Goal: Task Accomplishment & Management: Complete application form

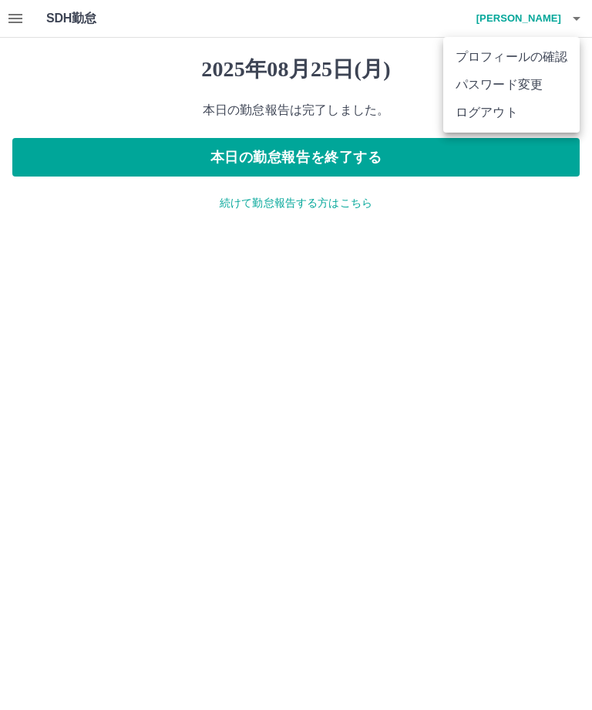
click at [500, 110] on li "ログアウト" at bounding box center [511, 113] width 136 height 28
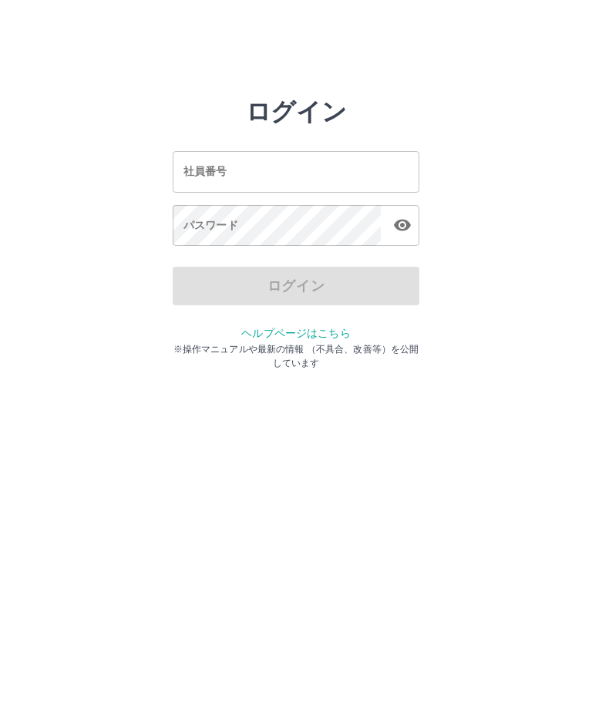
click at [213, 168] on div "社員番号 社員番号" at bounding box center [296, 171] width 247 height 41
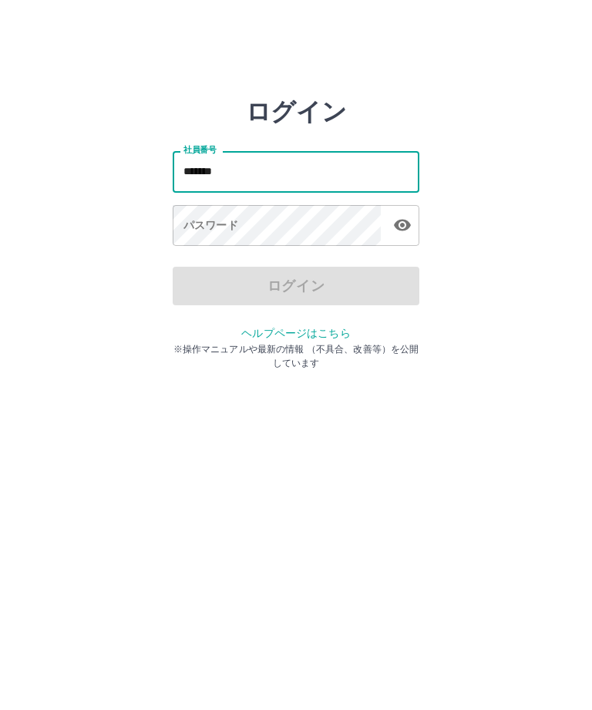
type input "*******"
click at [194, 225] on div "パスワード パスワード" at bounding box center [296, 226] width 247 height 43
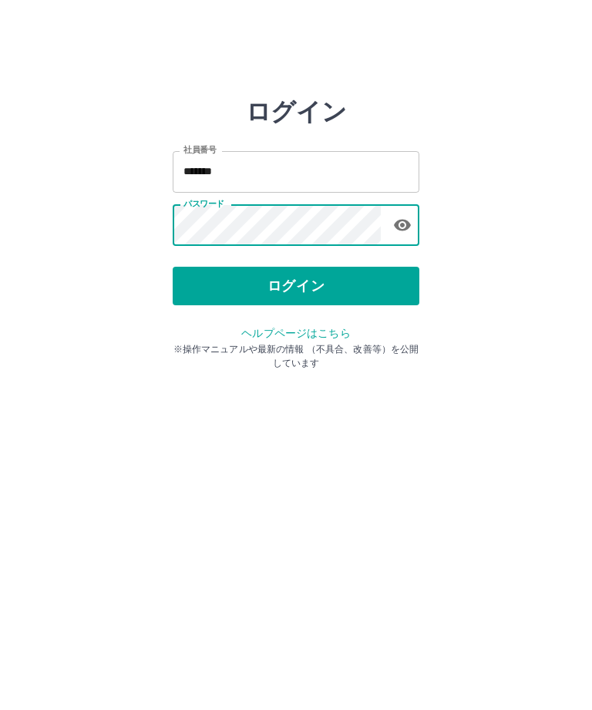
click at [294, 287] on button "ログイン" at bounding box center [296, 286] width 247 height 39
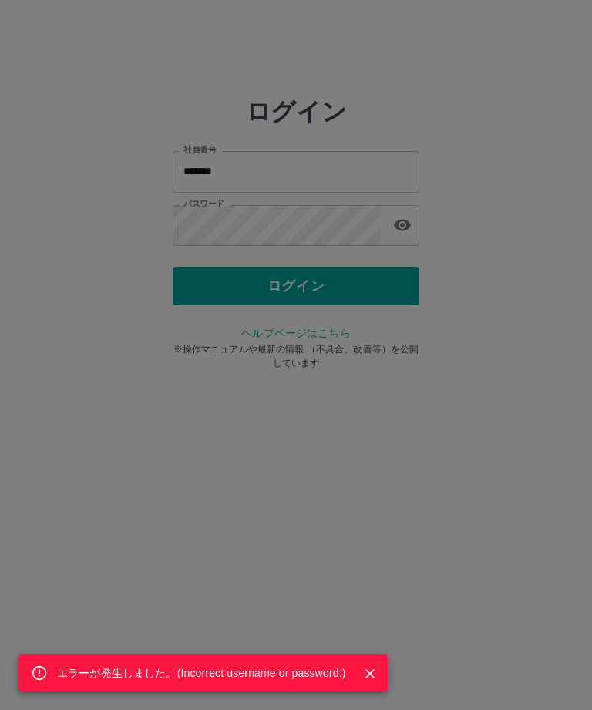
click at [251, 224] on div "エラーが発生しました。( Incorrect username or password. )" at bounding box center [296, 355] width 592 height 710
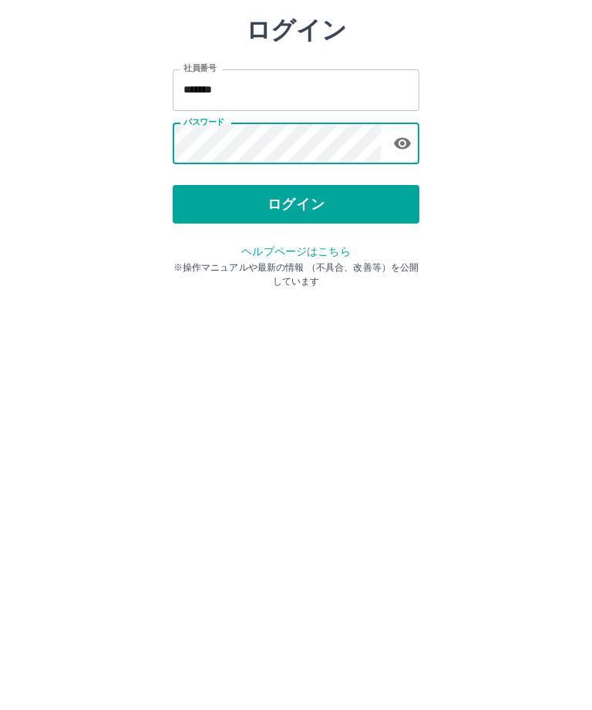
click at [308, 267] on button "ログイン" at bounding box center [296, 286] width 247 height 39
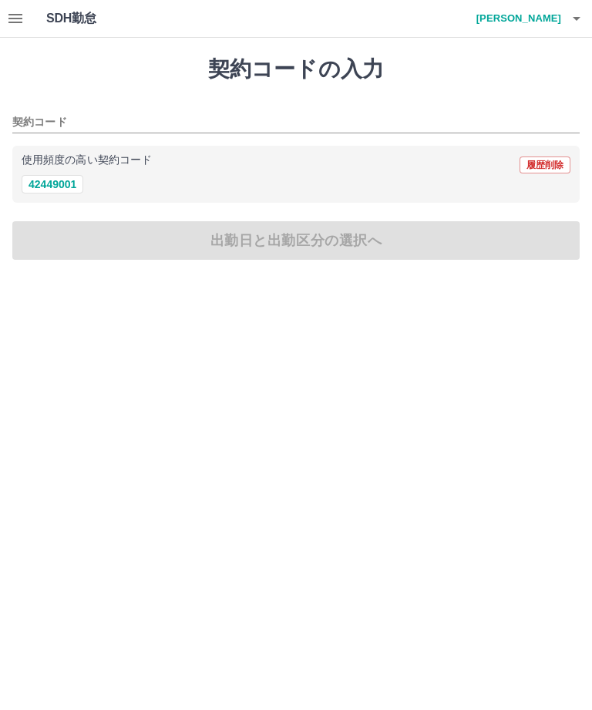
click at [58, 169] on div "使用頻度の高い契約コード 履歴削除" at bounding box center [296, 165] width 549 height 20
click at [55, 187] on button "42449001" at bounding box center [53, 184] width 62 height 18
type input "********"
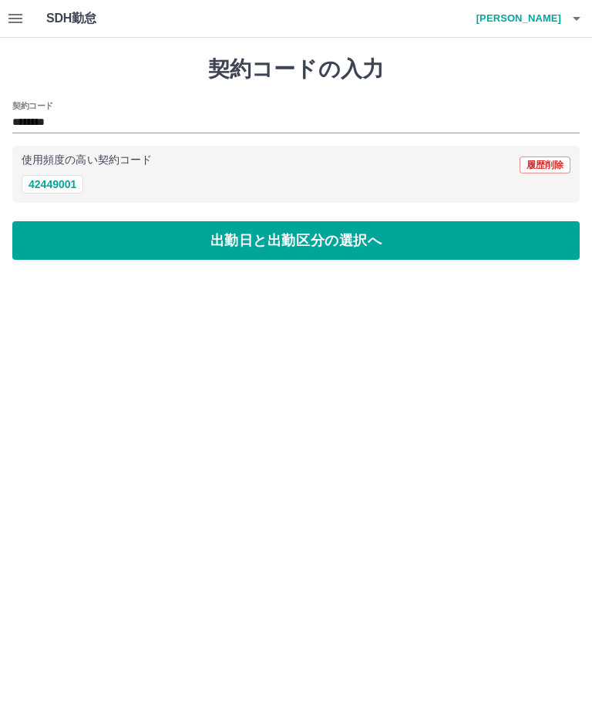
click at [275, 247] on button "出勤日と出勤区分の選択へ" at bounding box center [295, 240] width 567 height 39
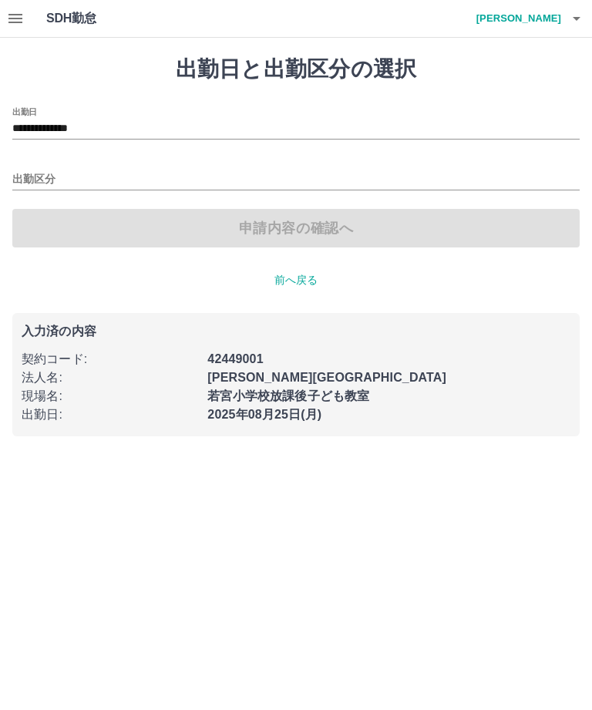
click at [38, 177] on input "出勤区分" at bounding box center [295, 179] width 567 height 19
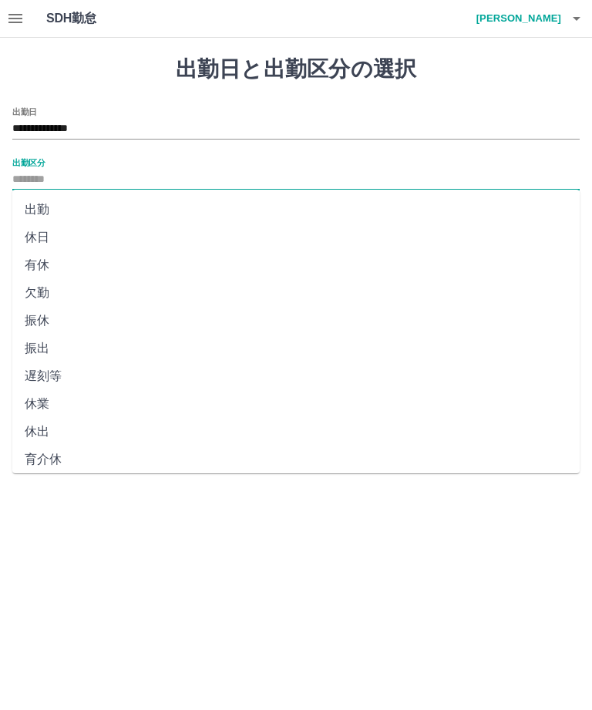
click at [39, 205] on li "出勤" at bounding box center [295, 210] width 567 height 28
type input "**"
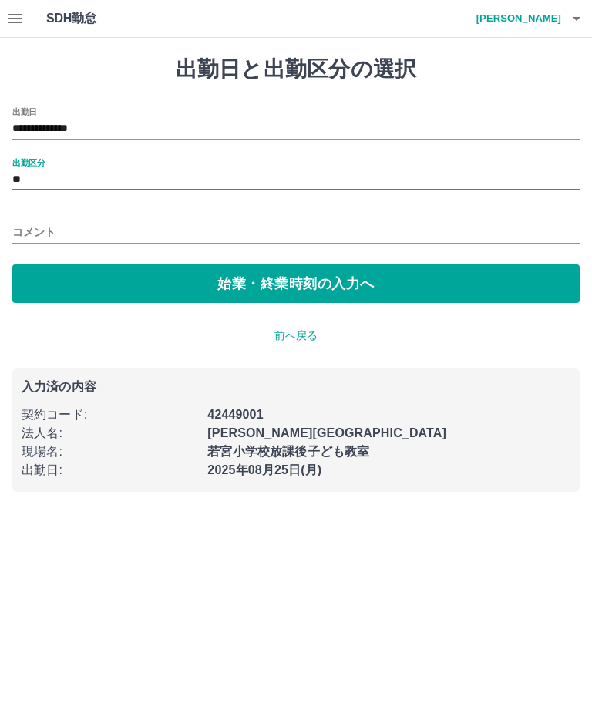
click at [309, 284] on button "始業・終業時刻の入力へ" at bounding box center [295, 283] width 567 height 39
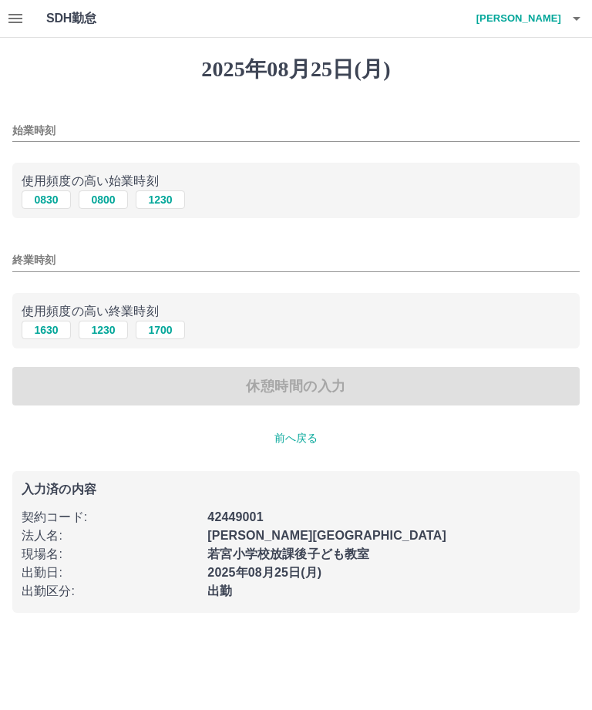
click at [171, 203] on button "1230" at bounding box center [160, 199] width 49 height 18
type input "****"
click at [174, 331] on button "1700" at bounding box center [160, 330] width 49 height 18
type input "****"
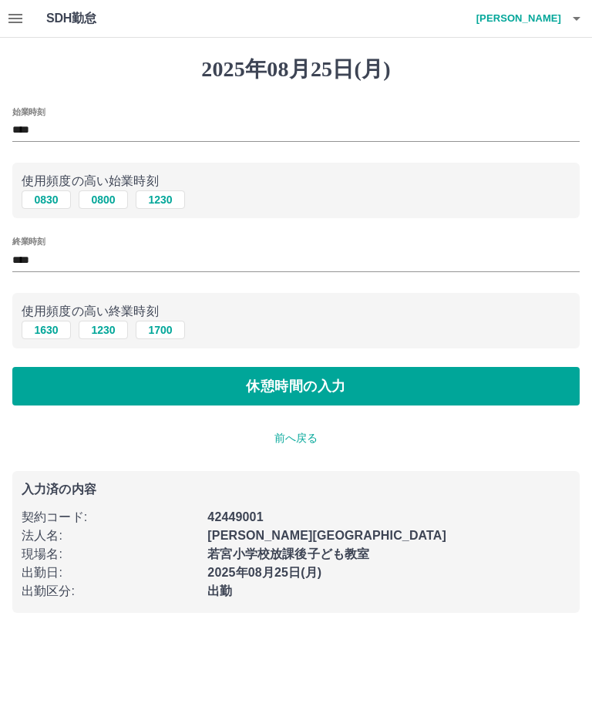
click at [291, 390] on button "休憩時間の入力" at bounding box center [295, 386] width 567 height 39
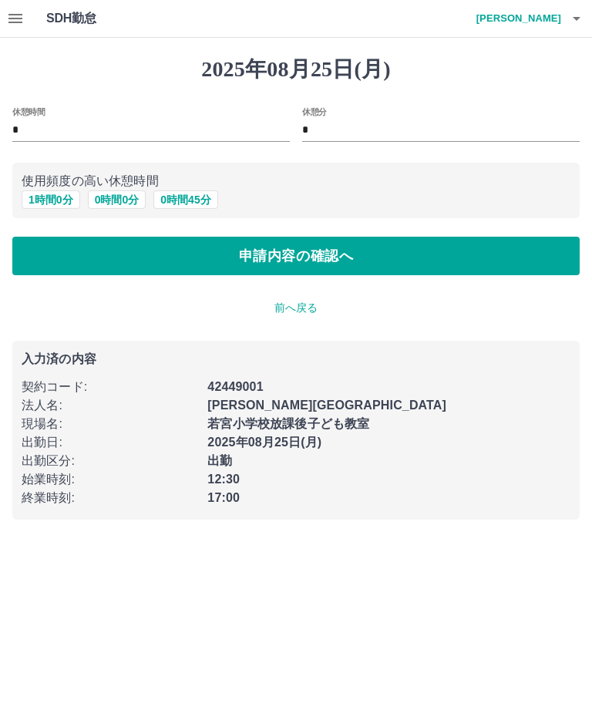
click at [293, 251] on button "申請内容の確認へ" at bounding box center [295, 256] width 567 height 39
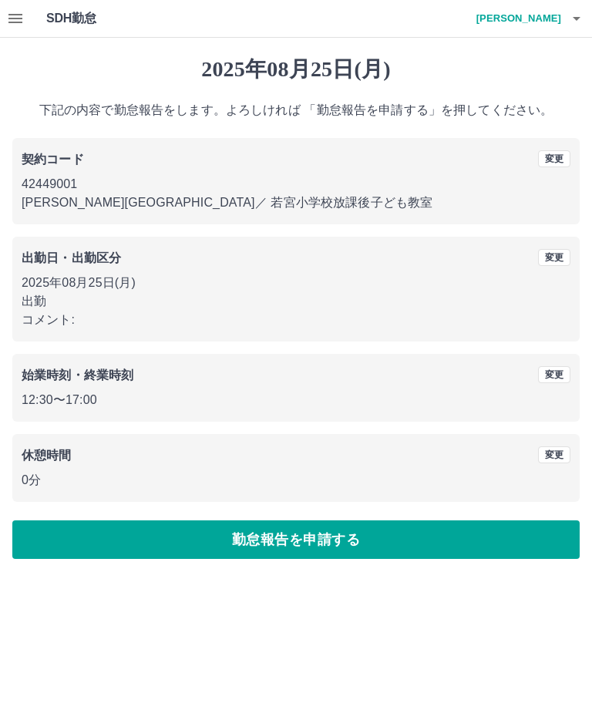
click at [315, 543] on button "勤怠報告を申請する" at bounding box center [295, 539] width 567 height 39
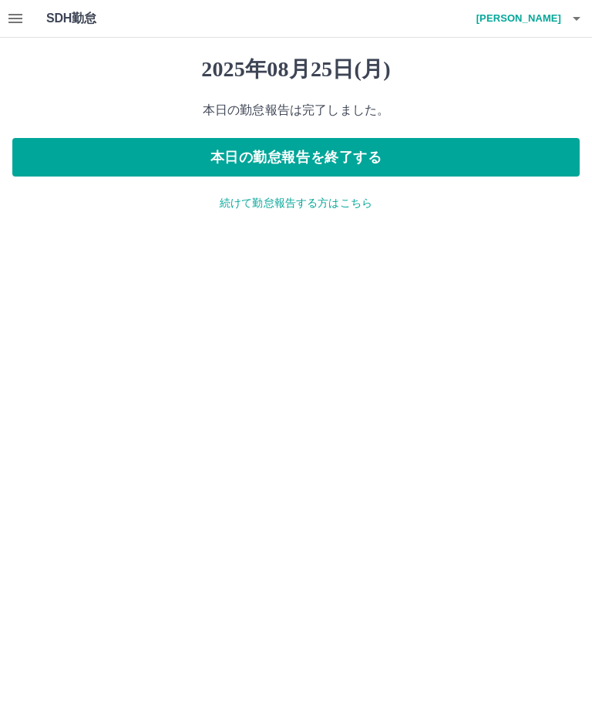
click at [307, 195] on p "続けて勤怠報告する方はこちら" at bounding box center [295, 203] width 567 height 16
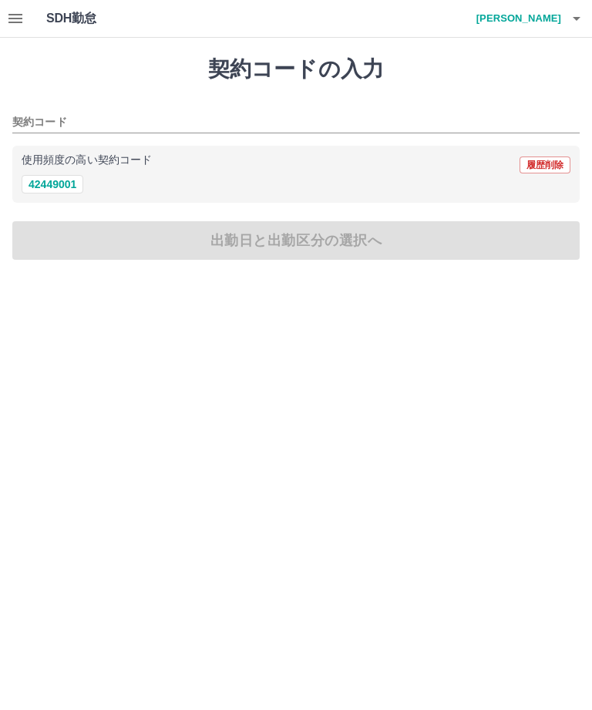
click at [60, 191] on button "42449001" at bounding box center [53, 184] width 62 height 18
type input "********"
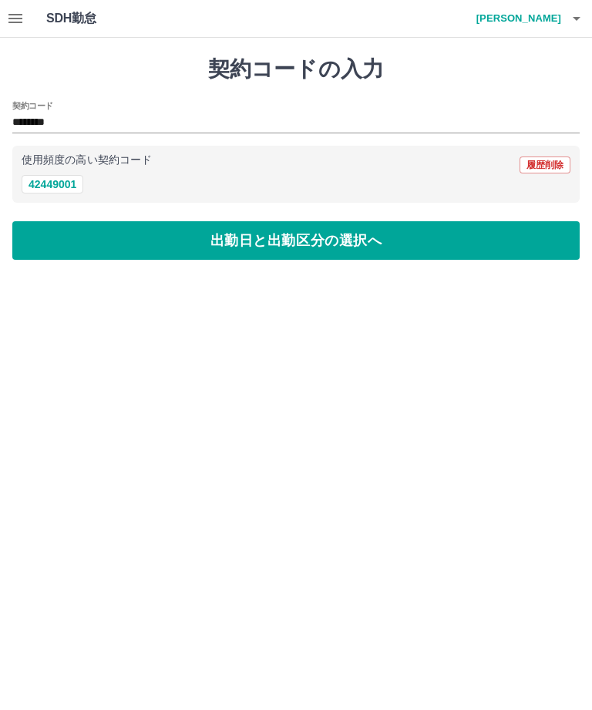
click at [281, 242] on button "出勤日と出勤区分の選択へ" at bounding box center [295, 240] width 567 height 39
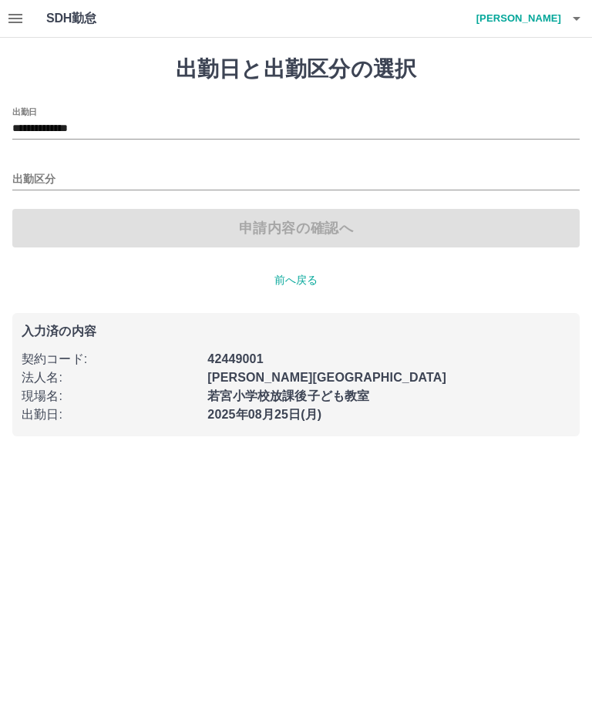
click at [111, 120] on input "**********" at bounding box center [295, 128] width 567 height 19
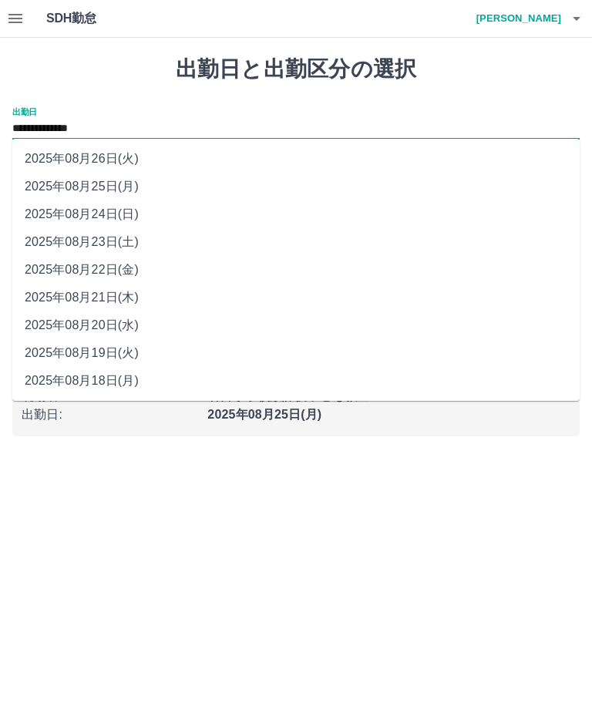
click at [141, 240] on li "2025年08月23日(土)" at bounding box center [295, 242] width 567 height 28
type input "**********"
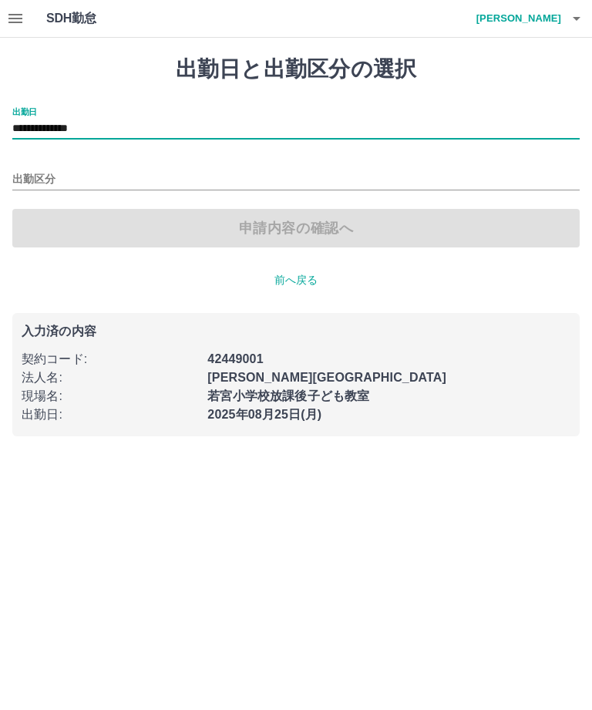
click at [39, 180] on input "出勤区分" at bounding box center [295, 179] width 567 height 19
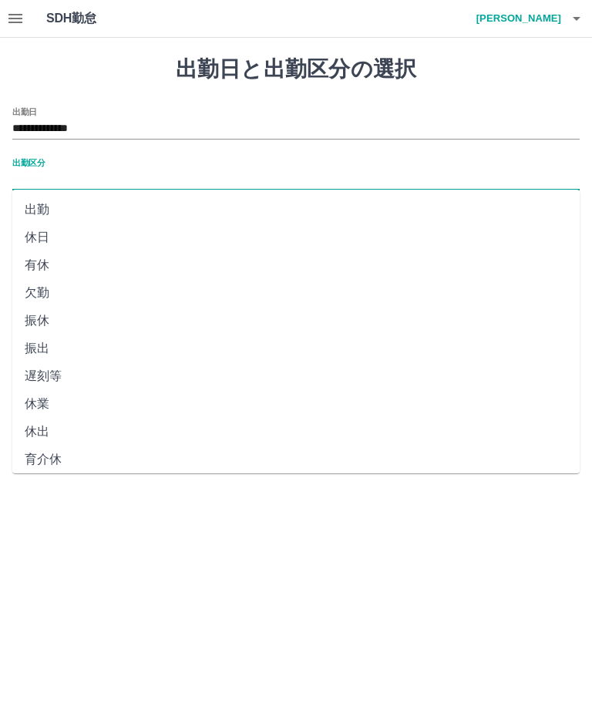
click at [45, 207] on li "出勤" at bounding box center [295, 210] width 567 height 28
type input "**"
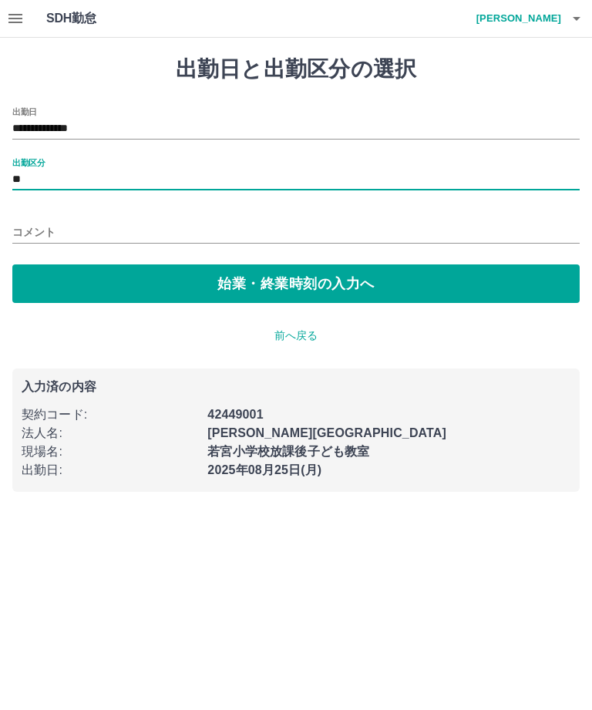
click at [290, 288] on button "始業・終業時刻の入力へ" at bounding box center [295, 283] width 567 height 39
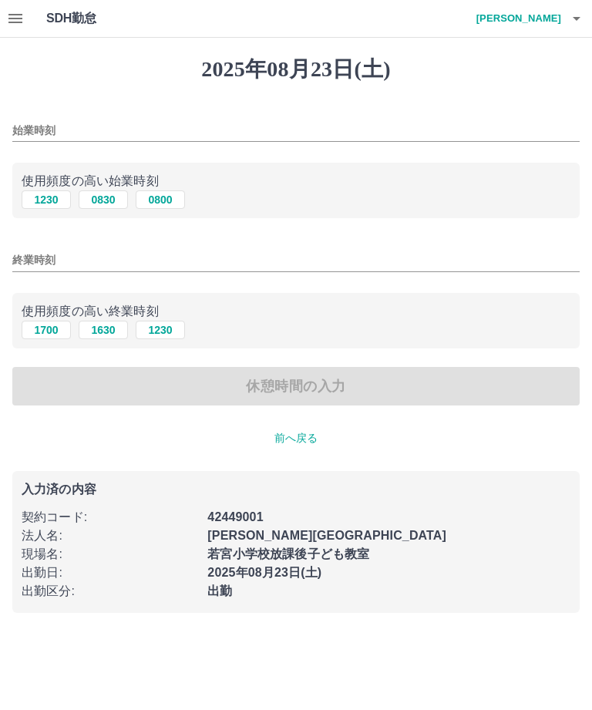
click at [48, 197] on button "1230" at bounding box center [46, 199] width 49 height 18
type input "****"
click at [59, 328] on button "1700" at bounding box center [46, 330] width 49 height 18
type input "****"
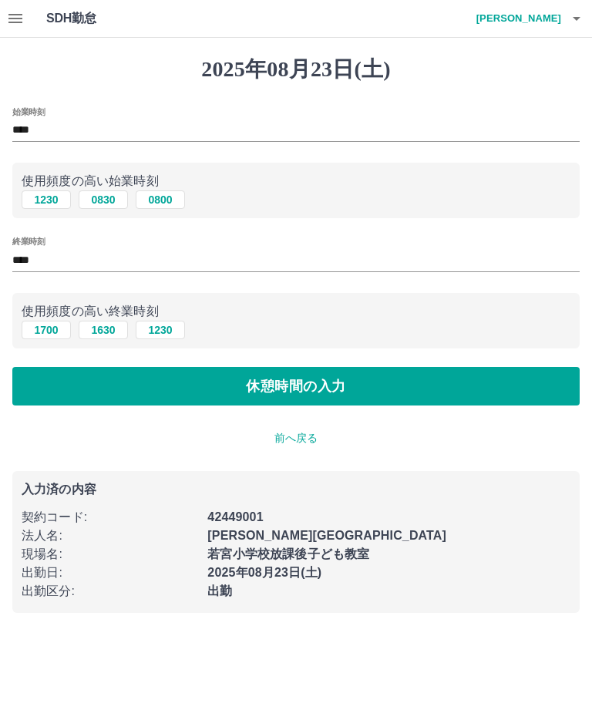
click at [301, 377] on button "休憩時間の入力" at bounding box center [295, 386] width 567 height 39
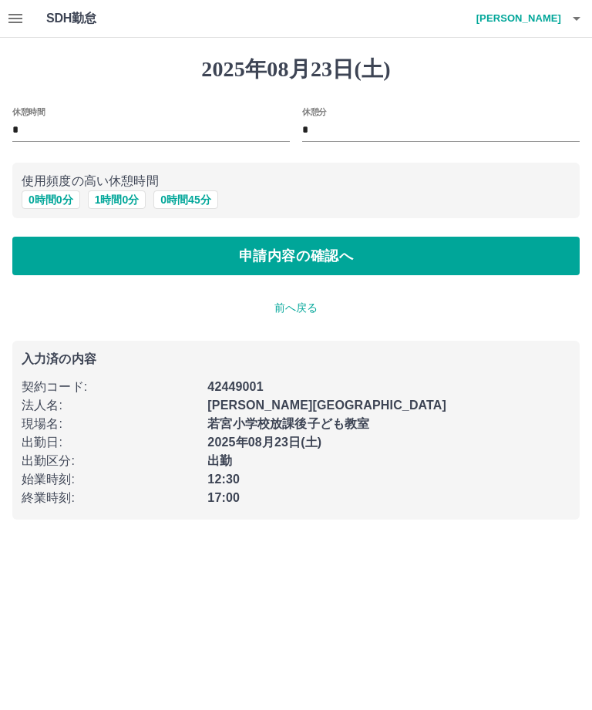
click at [316, 251] on button "申請内容の確認へ" at bounding box center [295, 256] width 567 height 39
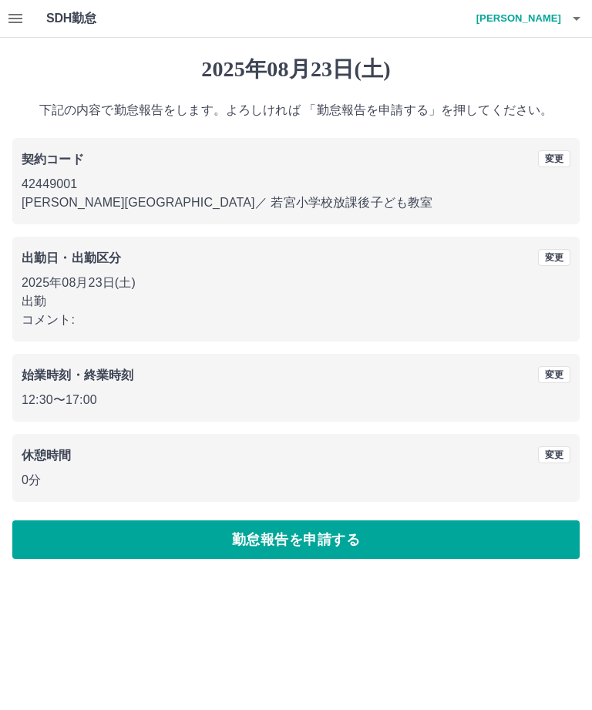
click at [318, 533] on button "勤怠報告を申請する" at bounding box center [295, 539] width 567 height 39
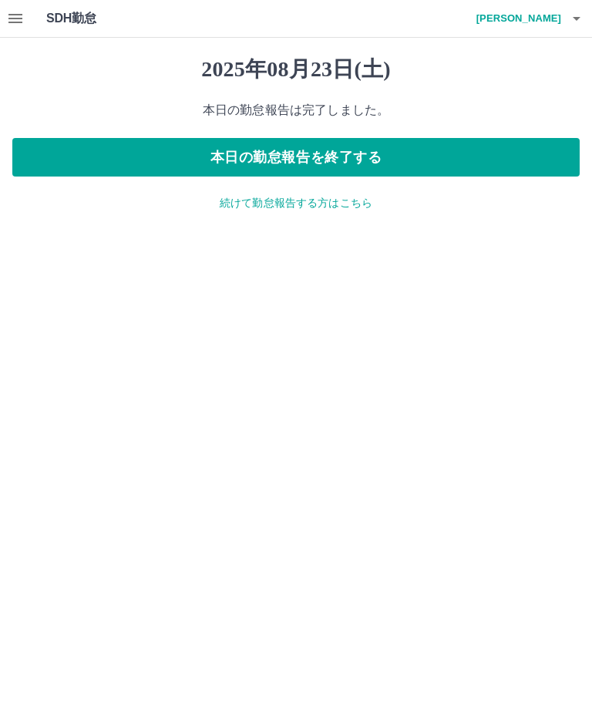
click at [326, 145] on button "本日の勤怠報告を終了する" at bounding box center [295, 157] width 567 height 39
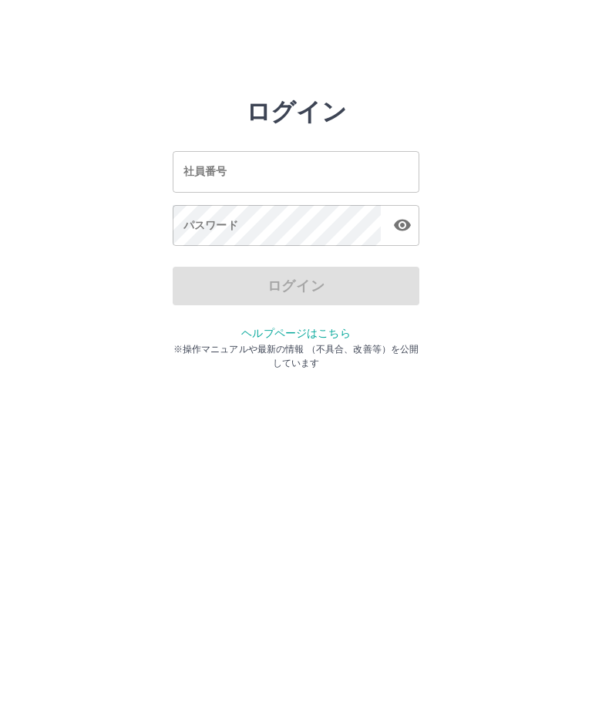
click at [217, 176] on div "社員番号 社員番号" at bounding box center [296, 171] width 247 height 41
click at [224, 173] on div "社員番号 社員番号" at bounding box center [296, 171] width 247 height 41
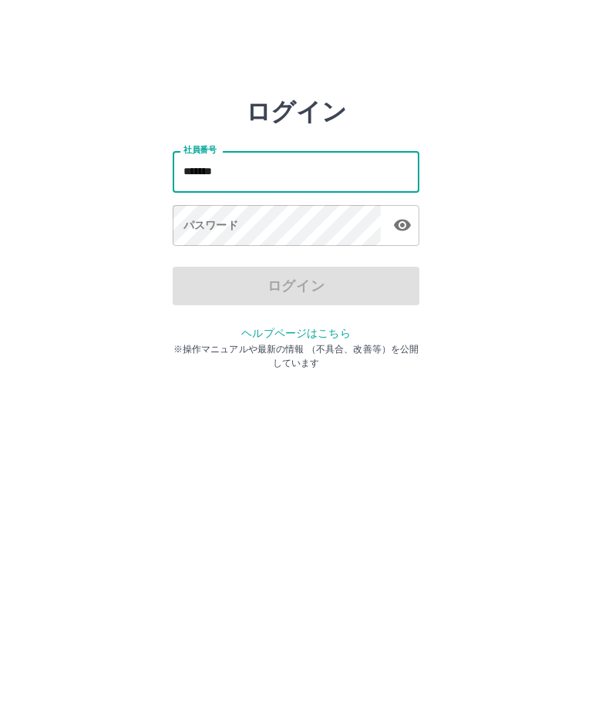
type input "*******"
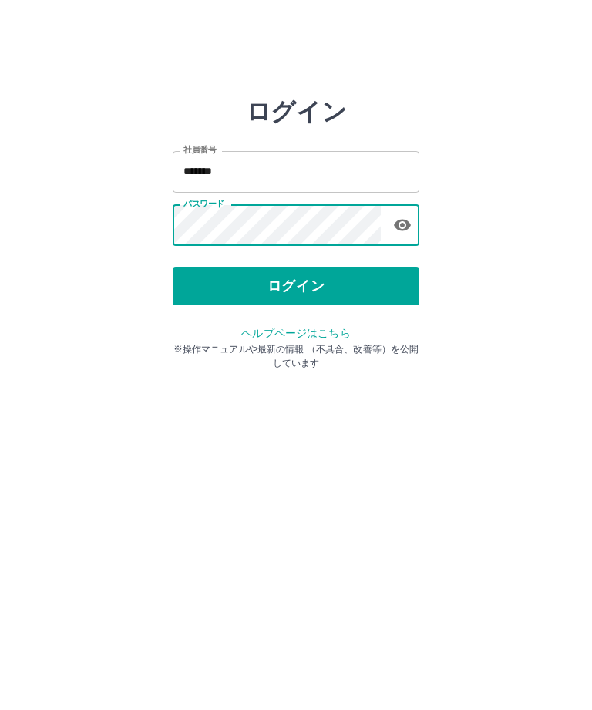
click at [310, 286] on button "ログイン" at bounding box center [296, 286] width 247 height 39
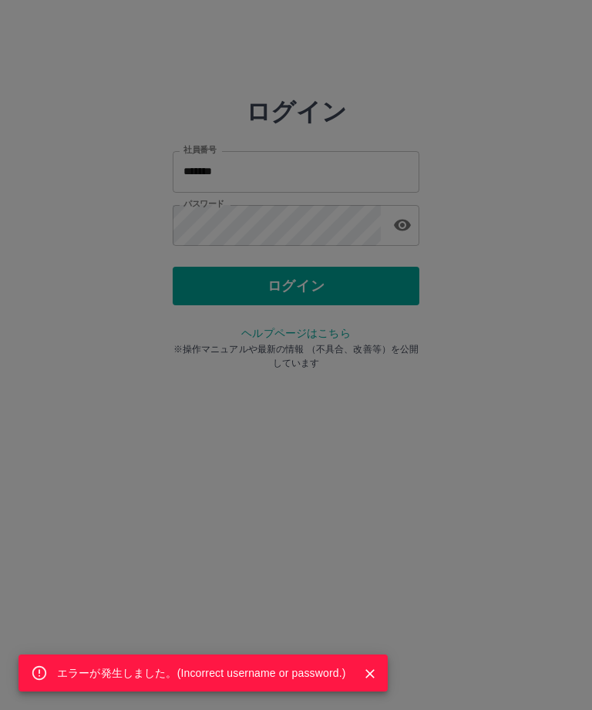
click at [375, 683] on button "Close" at bounding box center [369, 673] width 23 height 23
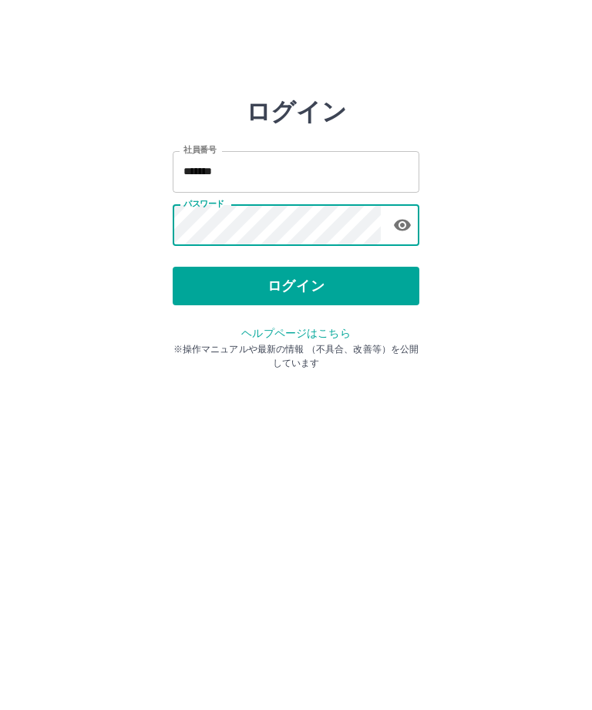
click at [294, 295] on button "ログイン" at bounding box center [296, 286] width 247 height 39
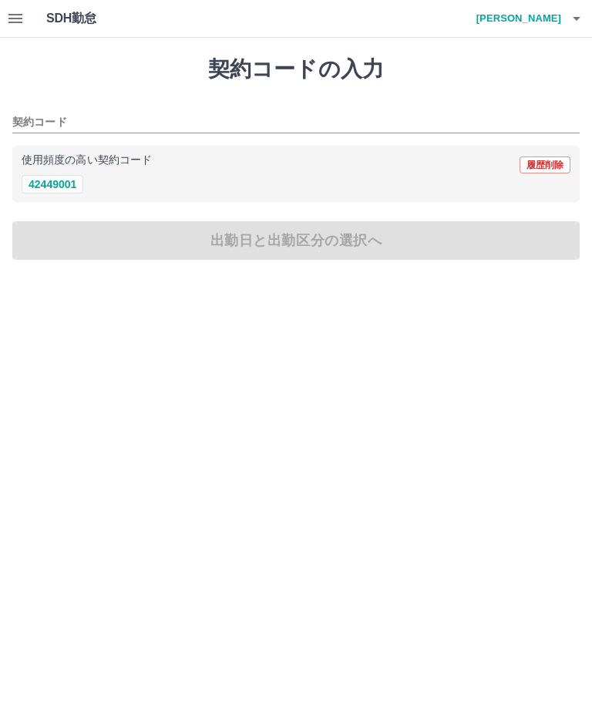
click at [5, 15] on button "button" at bounding box center [15, 18] width 31 height 37
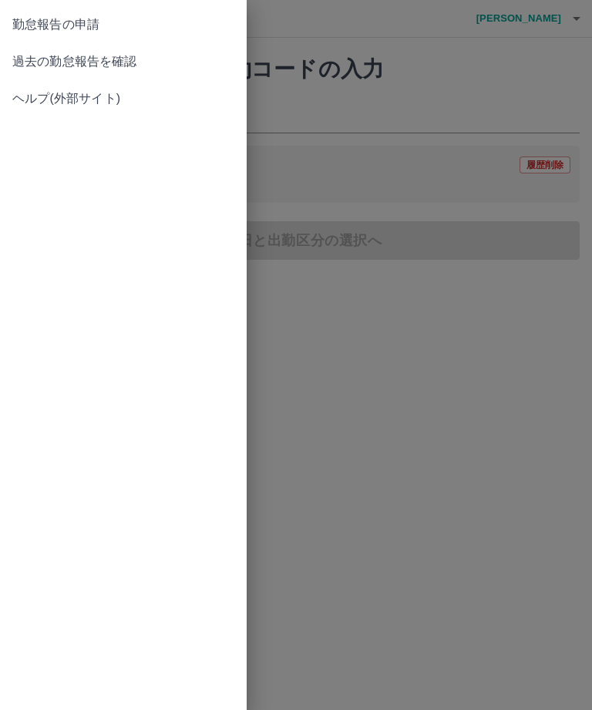
click at [109, 61] on span "過去の勤怠報告を確認" at bounding box center [123, 61] width 222 height 18
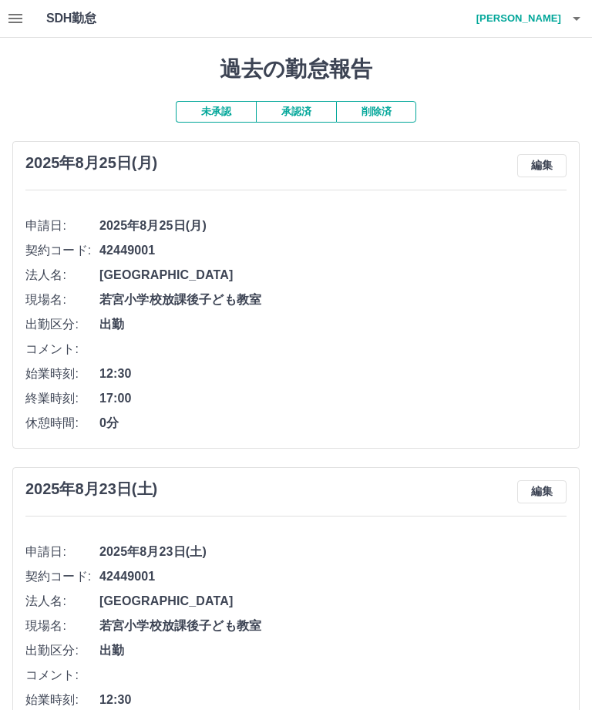
click at [299, 111] on button "承認済" at bounding box center [296, 112] width 80 height 22
click at [50, 34] on h1 "SDH勤怠" at bounding box center [96, 18] width 100 height 37
click at [312, 71] on h1 "過去の勤怠報告" at bounding box center [295, 69] width 567 height 26
click at [538, 33] on h4 "[PERSON_NAME]" at bounding box center [515, 18] width 92 height 37
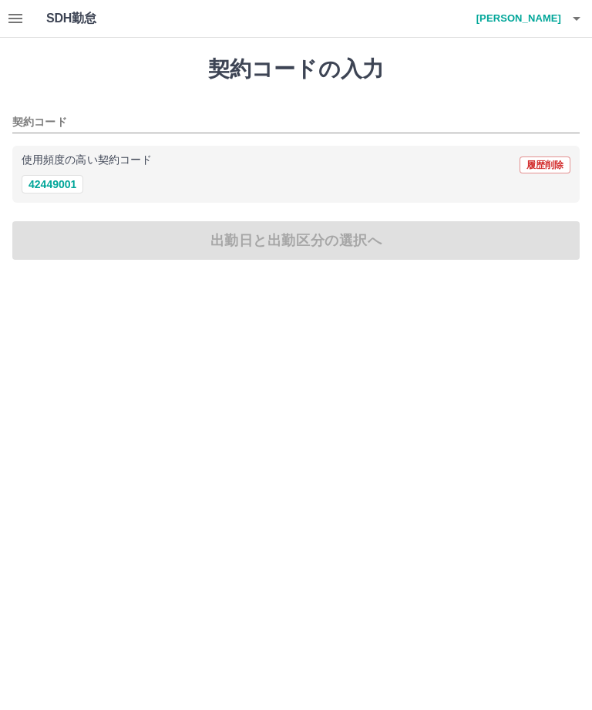
click at [45, 190] on button "42449001" at bounding box center [53, 184] width 62 height 18
type input "********"
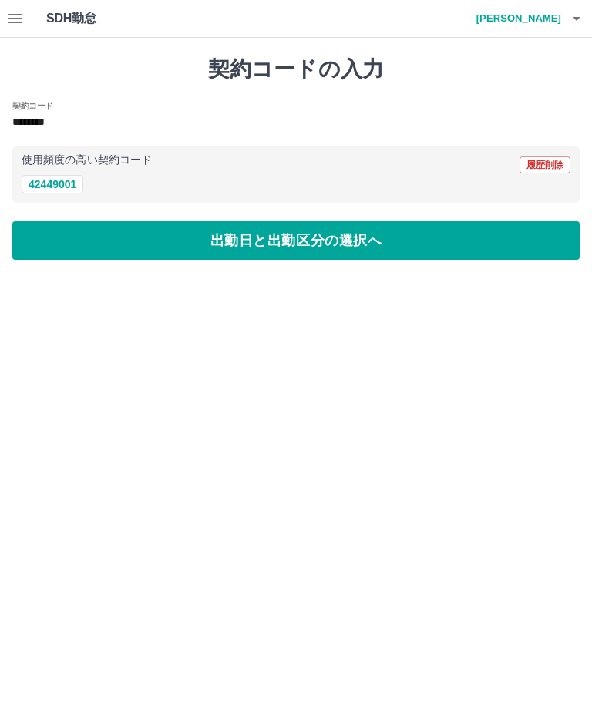
click at [331, 251] on button "出勤日と出勤区分の選択へ" at bounding box center [295, 240] width 567 height 39
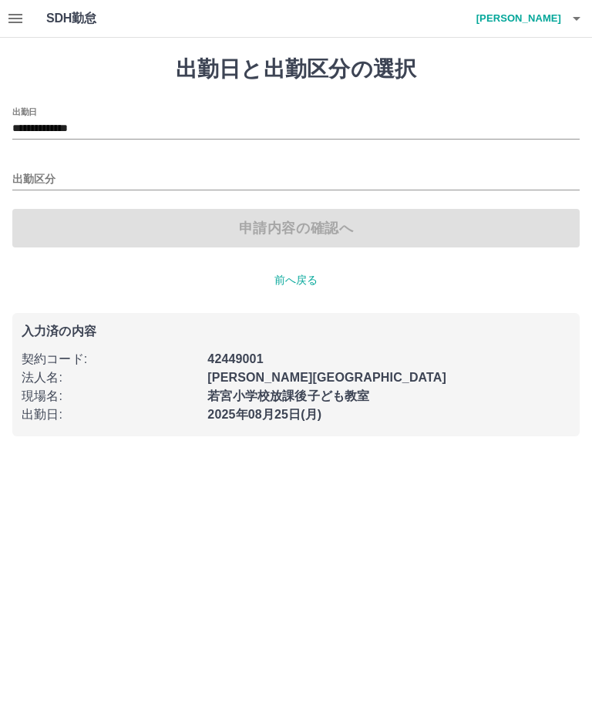
click at [555, 36] on h4 "[PERSON_NAME]" at bounding box center [515, 18] width 92 height 37
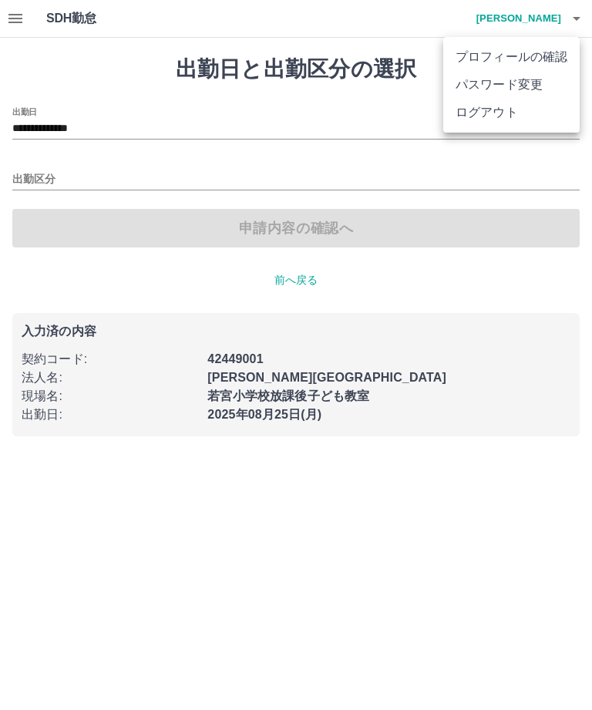
click at [577, 32] on div at bounding box center [296, 355] width 592 height 710
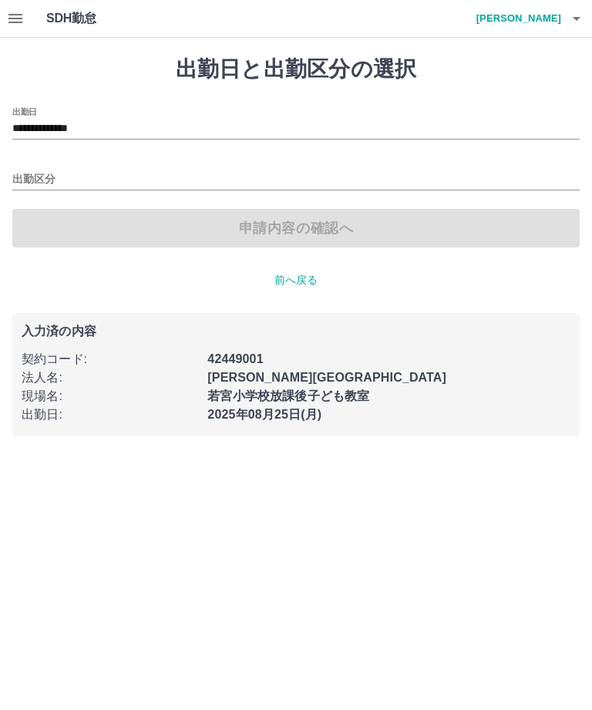
click at [555, 22] on h4 "[PERSON_NAME]" at bounding box center [515, 18] width 92 height 37
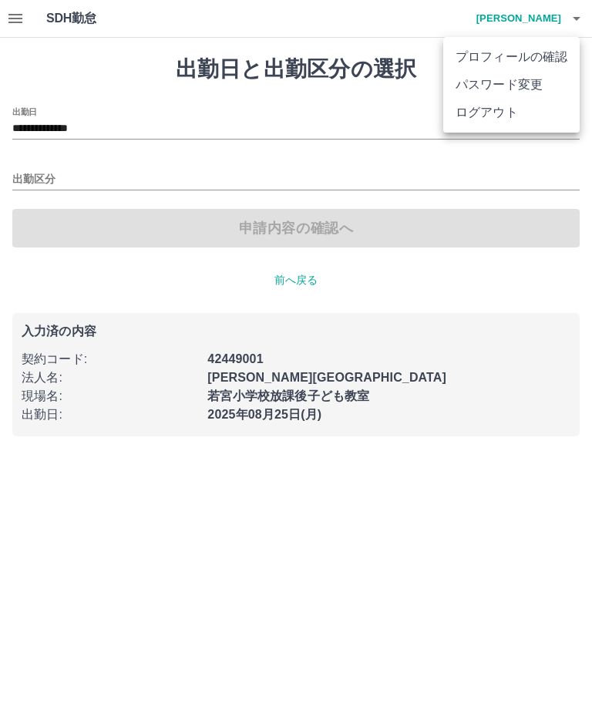
click at [301, 305] on div at bounding box center [296, 355] width 592 height 710
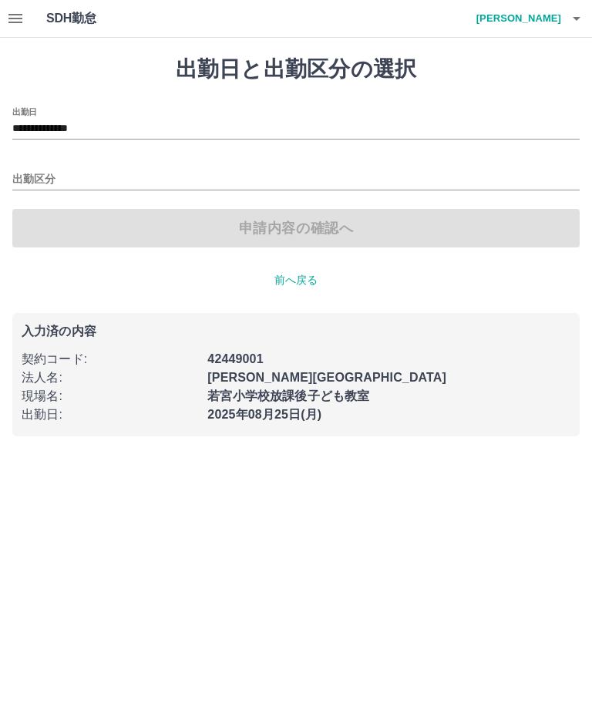
click at [301, 285] on p "前へ戻る" at bounding box center [295, 280] width 567 height 16
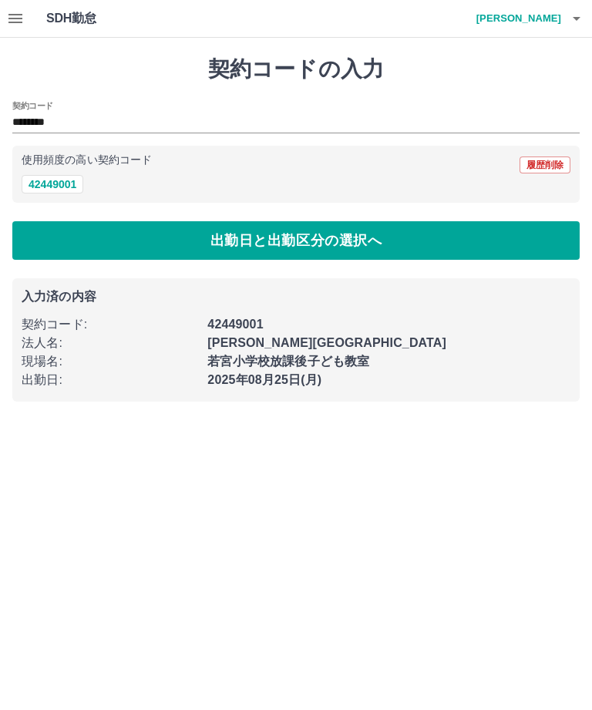
click at [299, 2] on div "SDH勤怠 [PERSON_NAME]" at bounding box center [296, 19] width 592 height 38
click at [553, 170] on button "履歴削除" at bounding box center [545, 164] width 51 height 17
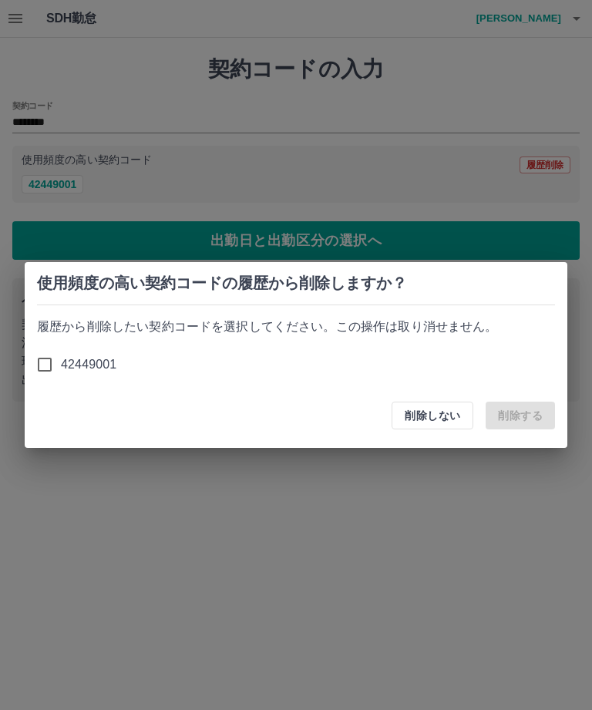
click at [443, 425] on button "削除しない" at bounding box center [433, 416] width 82 height 28
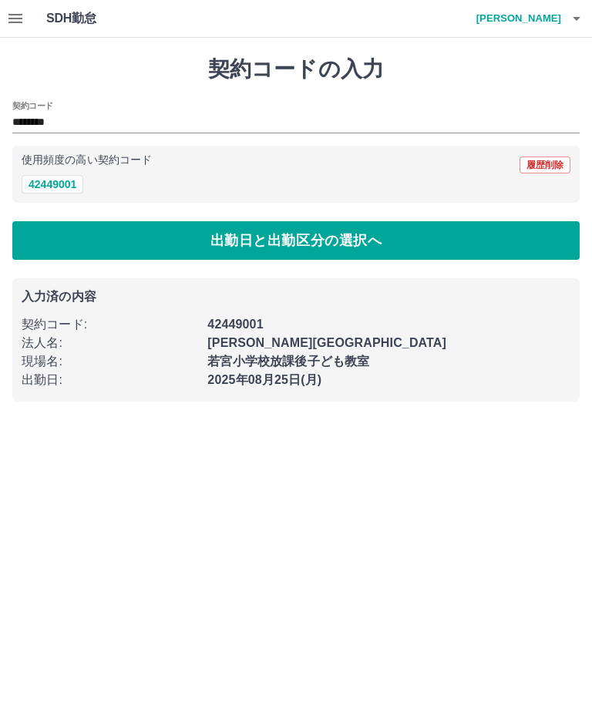
click at [310, 244] on button "出勤日と出勤区分の選択へ" at bounding box center [295, 240] width 567 height 39
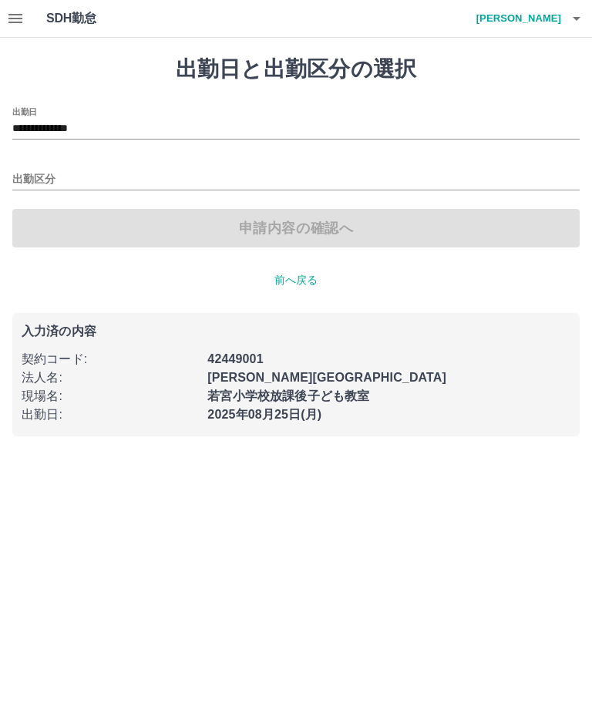
click at [547, 18] on h4 "北村　正明" at bounding box center [515, 18] width 92 height 37
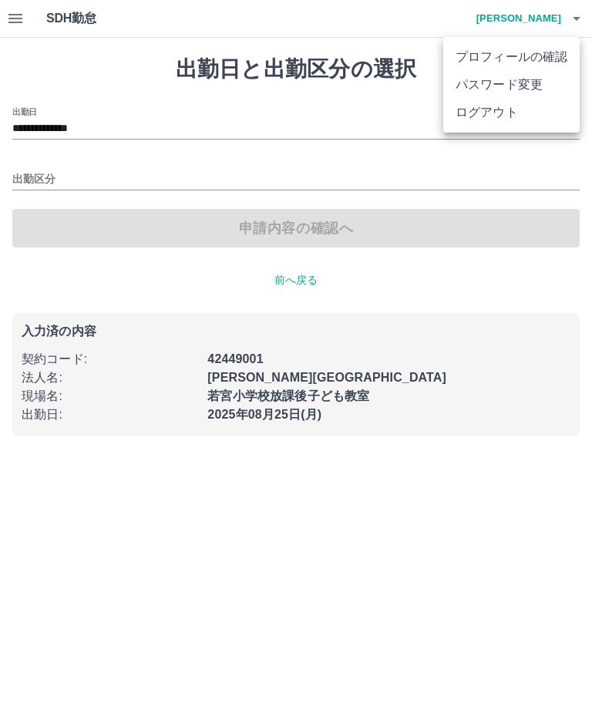
click at [549, 94] on li "パスワード変更" at bounding box center [511, 85] width 136 height 28
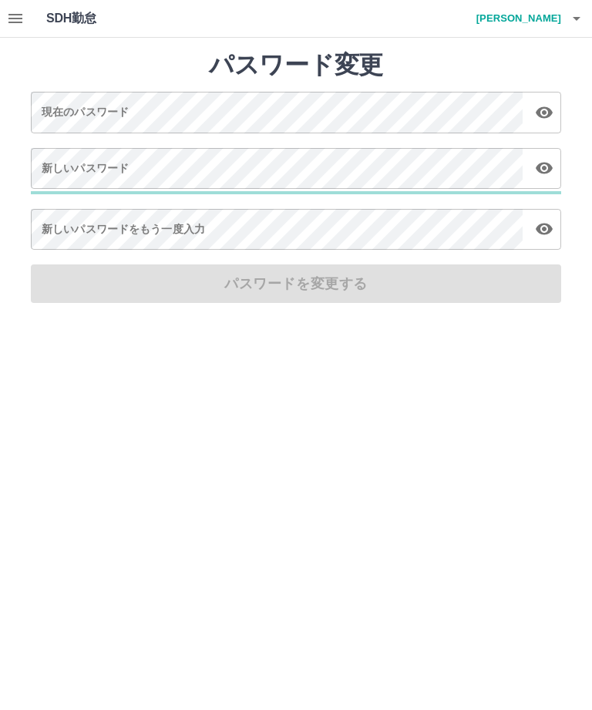
click at [584, 16] on icon "button" at bounding box center [576, 18] width 18 height 18
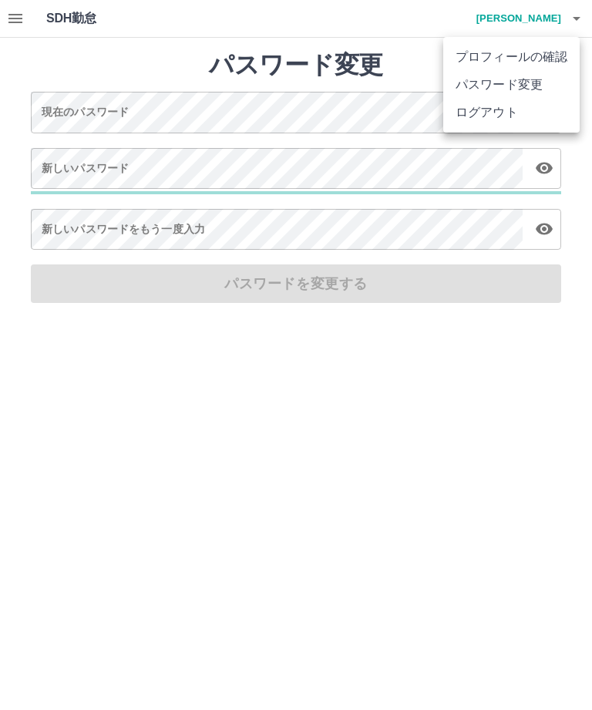
click at [582, 25] on div at bounding box center [296, 355] width 592 height 710
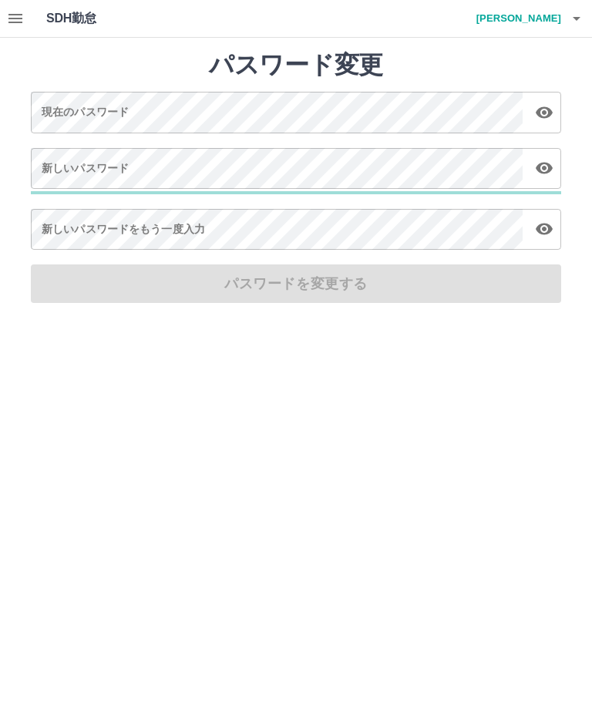
click at [64, 35] on h1 "SDH勤怠" at bounding box center [96, 18] width 100 height 37
click at [66, 29] on h1 "SDH勤怠" at bounding box center [96, 18] width 100 height 37
click at [84, 20] on h1 "SDH勤怠" at bounding box center [96, 18] width 100 height 37
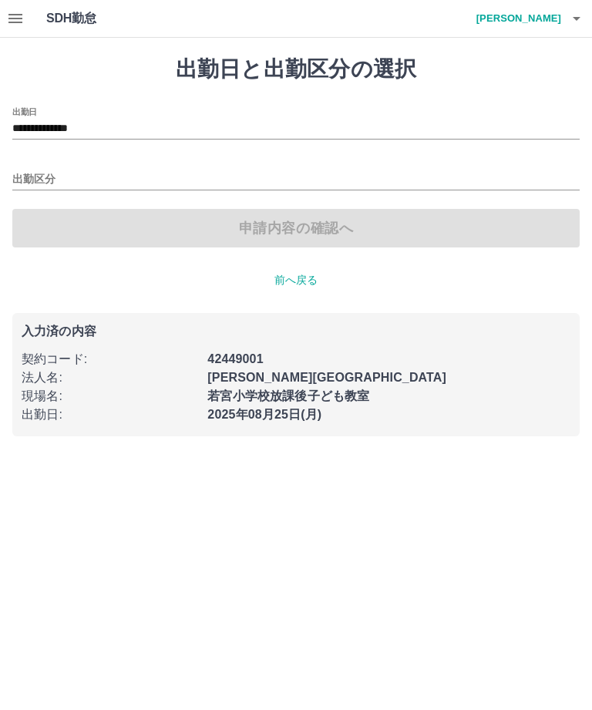
click at [306, 287] on p "前へ戻る" at bounding box center [295, 280] width 567 height 16
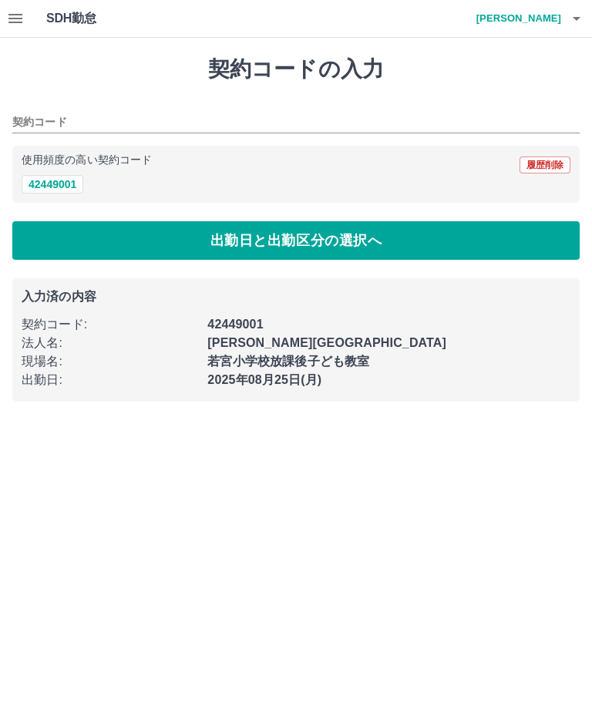
type input "********"
click at [543, 172] on button "履歴削除" at bounding box center [545, 164] width 51 height 17
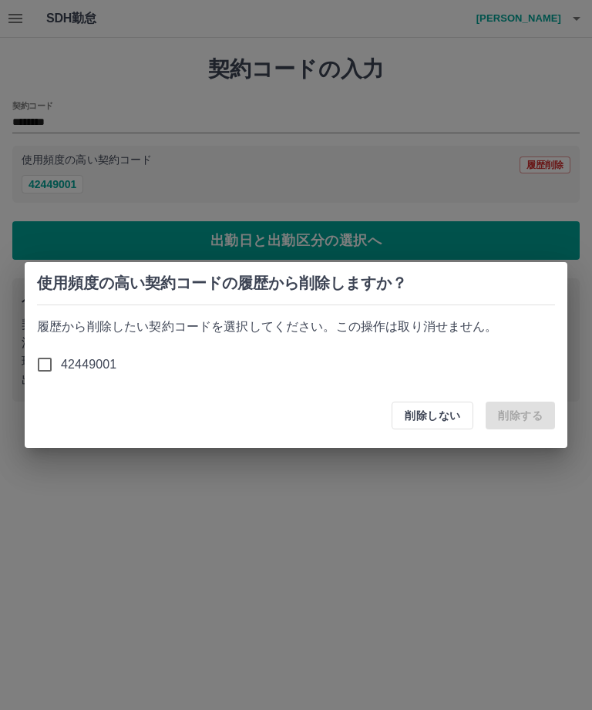
click at [430, 417] on button "削除しない" at bounding box center [433, 416] width 82 height 28
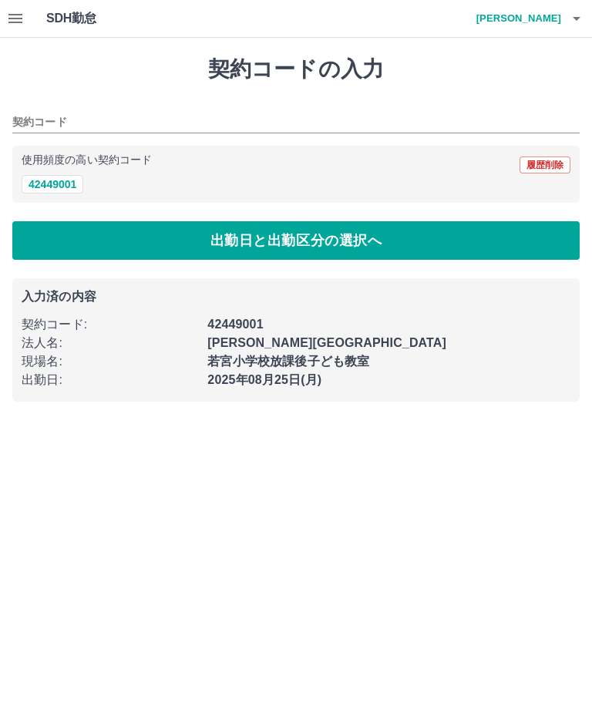
type input "********"
click at [583, 29] on button "button" at bounding box center [576, 18] width 31 height 37
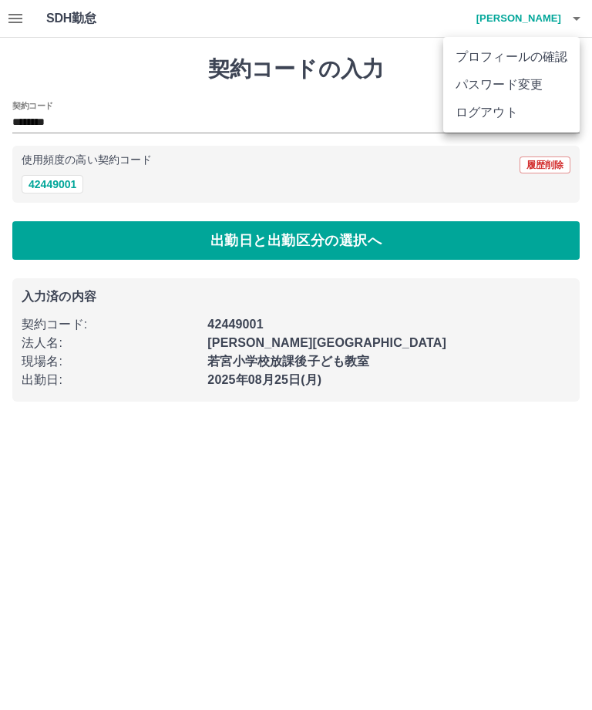
click at [571, 59] on li "プロフィールの確認" at bounding box center [511, 57] width 136 height 28
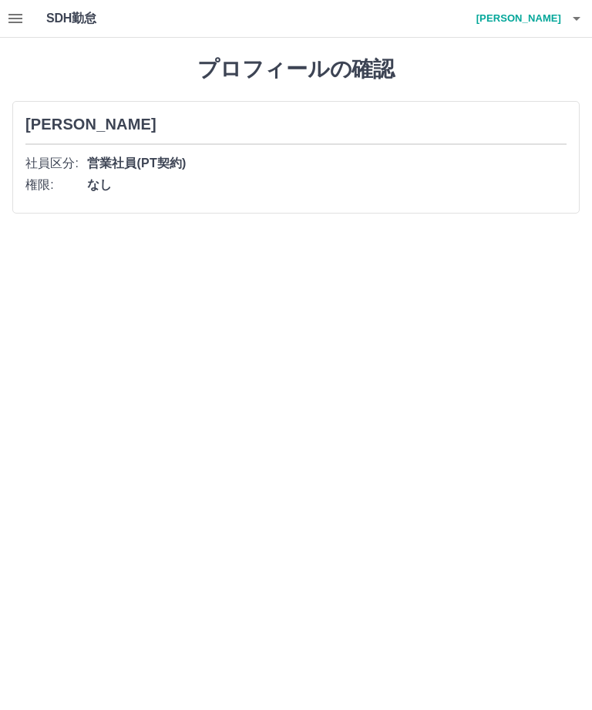
click at [577, 25] on icon "button" at bounding box center [576, 18] width 18 height 18
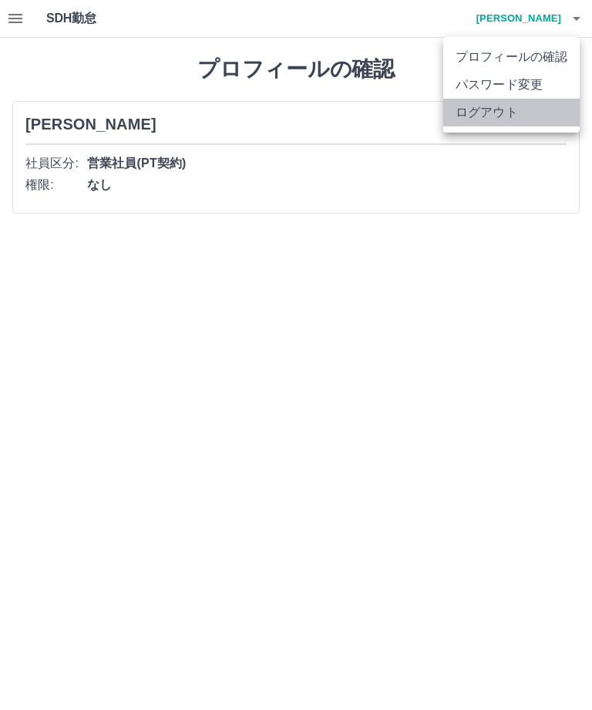
click at [543, 117] on li "ログアウト" at bounding box center [511, 113] width 136 height 28
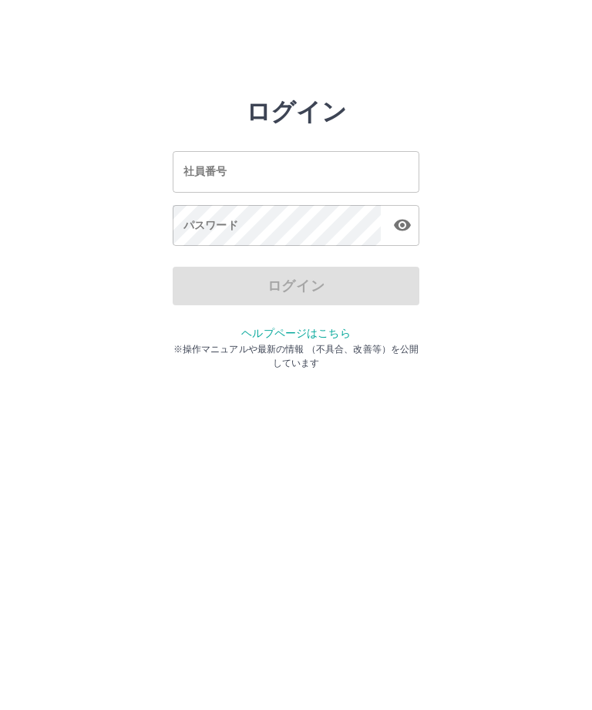
click at [282, 171] on input "社員番号" at bounding box center [296, 171] width 247 height 41
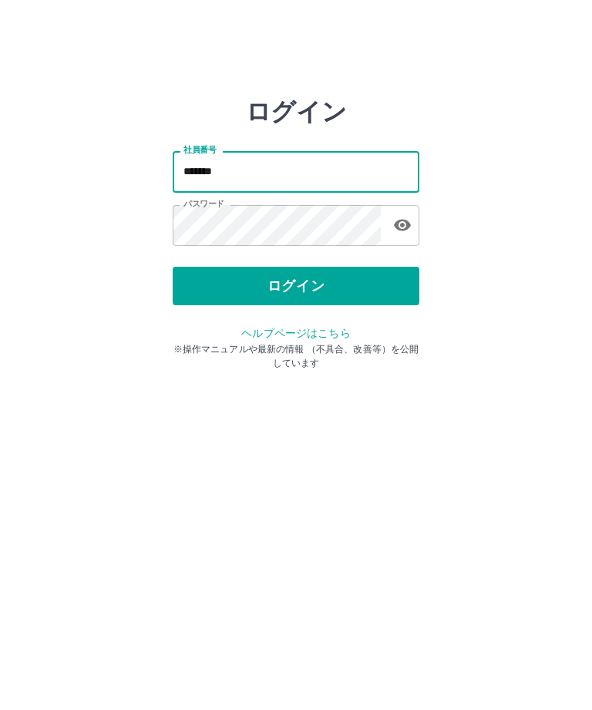
click at [271, 169] on input "*******" at bounding box center [296, 171] width 247 height 41
type input "*"
type input "*******"
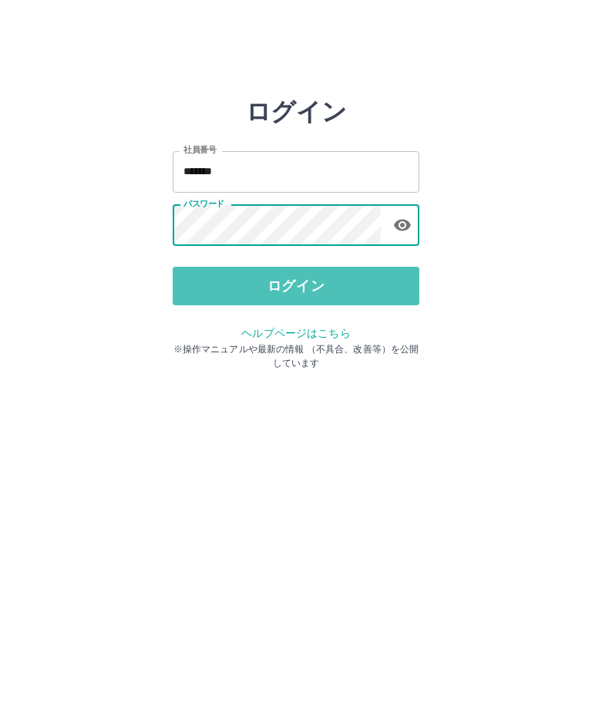
click at [325, 294] on button "ログイン" at bounding box center [296, 286] width 247 height 39
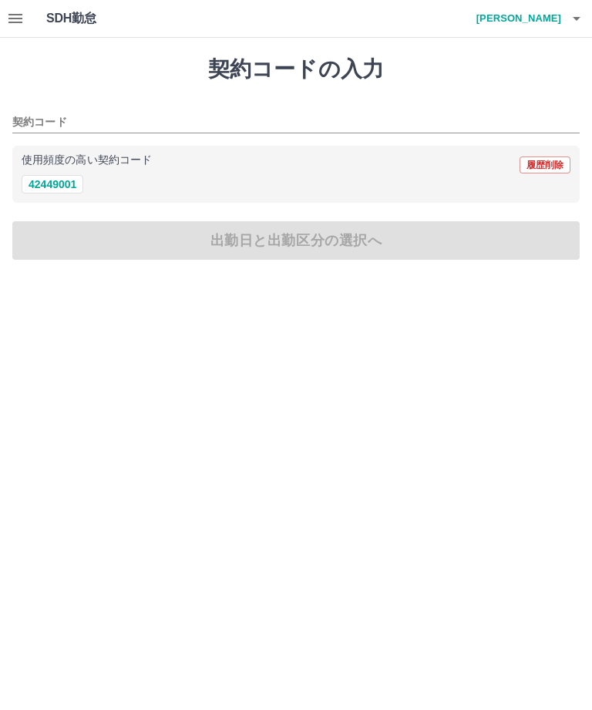
click at [44, 129] on input "契約コード" at bounding box center [284, 122] width 544 height 19
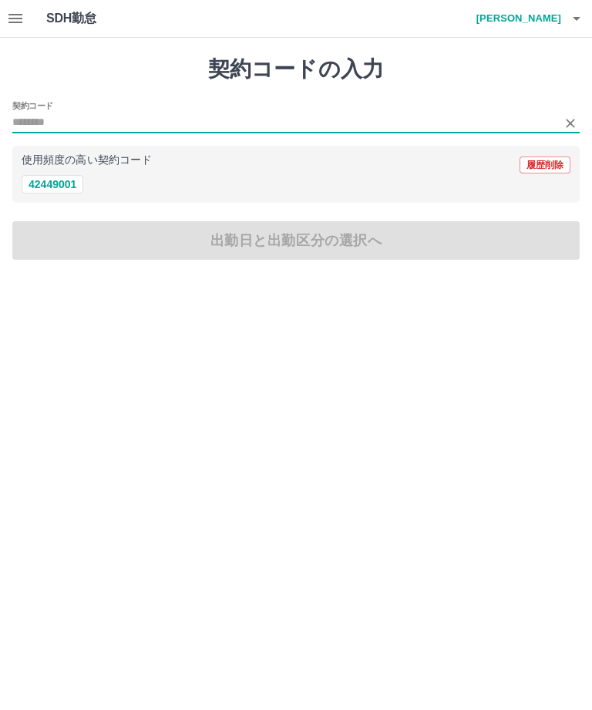
click at [55, 180] on button "42449001" at bounding box center [53, 184] width 62 height 18
type input "********"
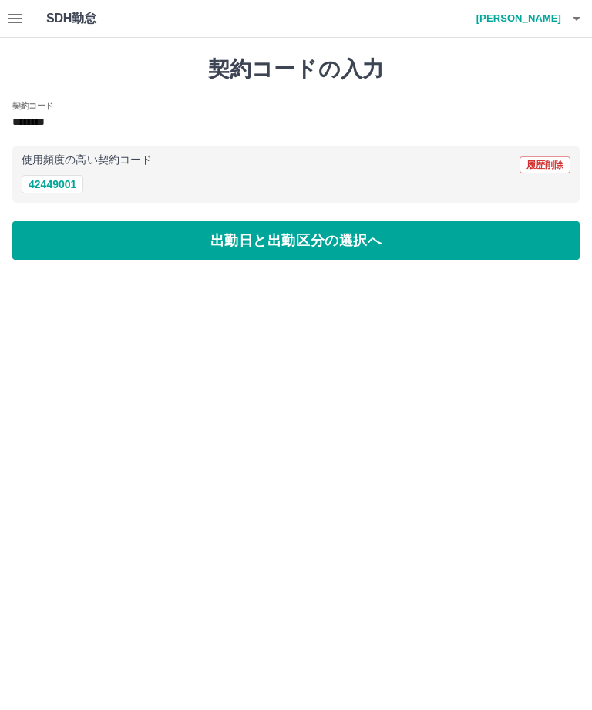
click at [292, 245] on button "出勤日と出勤区分の選択へ" at bounding box center [295, 240] width 567 height 39
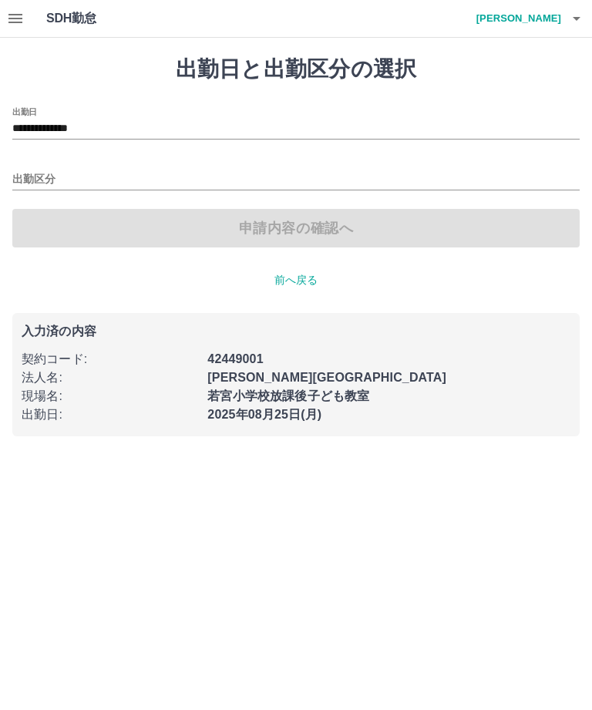
click at [39, 180] on input "出勤区分" at bounding box center [295, 179] width 567 height 19
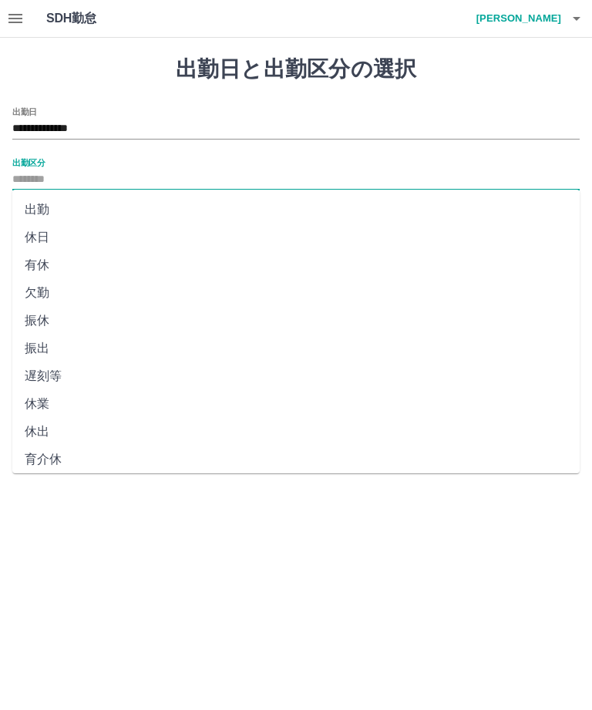
click at [50, 215] on li "出勤" at bounding box center [295, 210] width 567 height 28
type input "**"
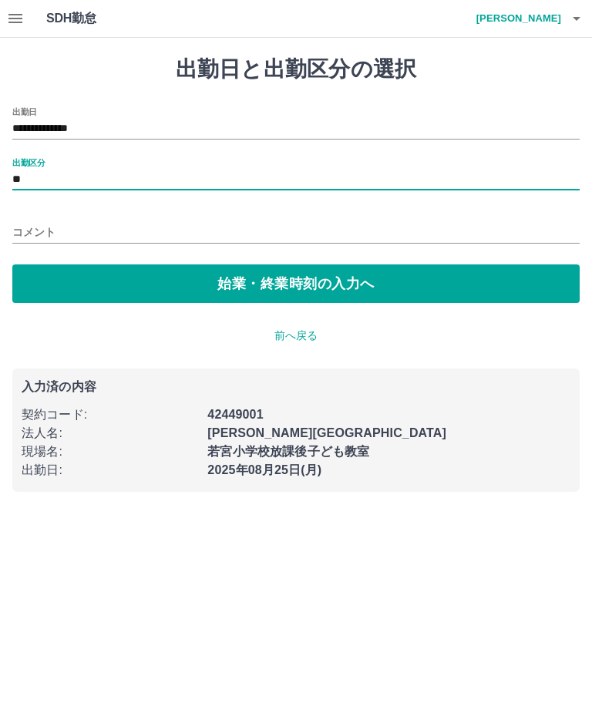
click at [381, 282] on button "始業・終業時刻の入力へ" at bounding box center [295, 283] width 567 height 39
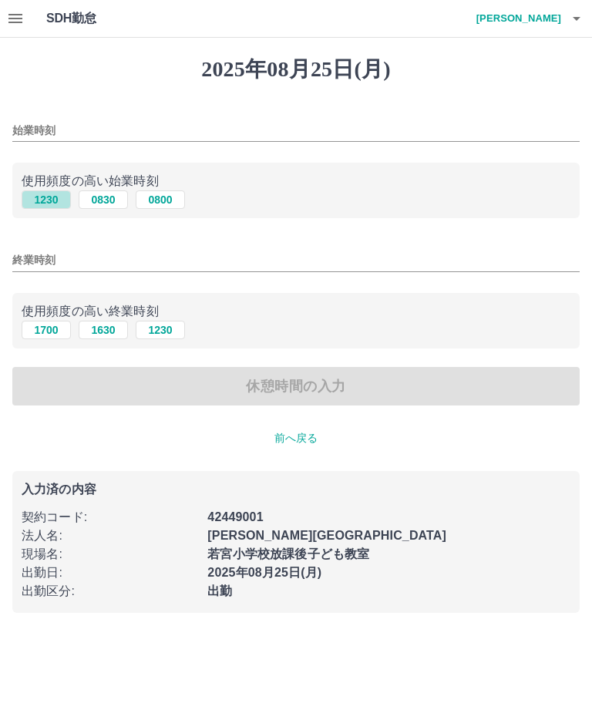
click at [42, 204] on button "1230" at bounding box center [46, 199] width 49 height 18
type input "****"
click at [47, 337] on button "1700" at bounding box center [46, 330] width 49 height 18
type input "****"
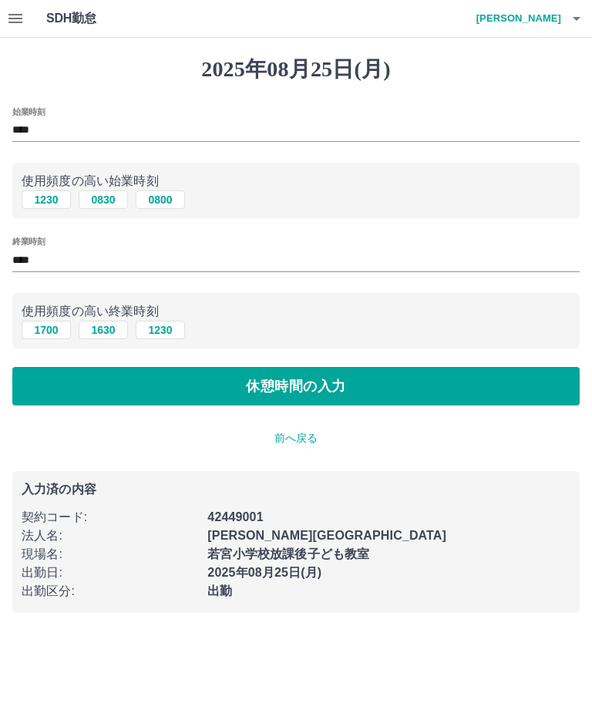
click at [379, 390] on button "休憩時間の入力" at bounding box center [295, 386] width 567 height 39
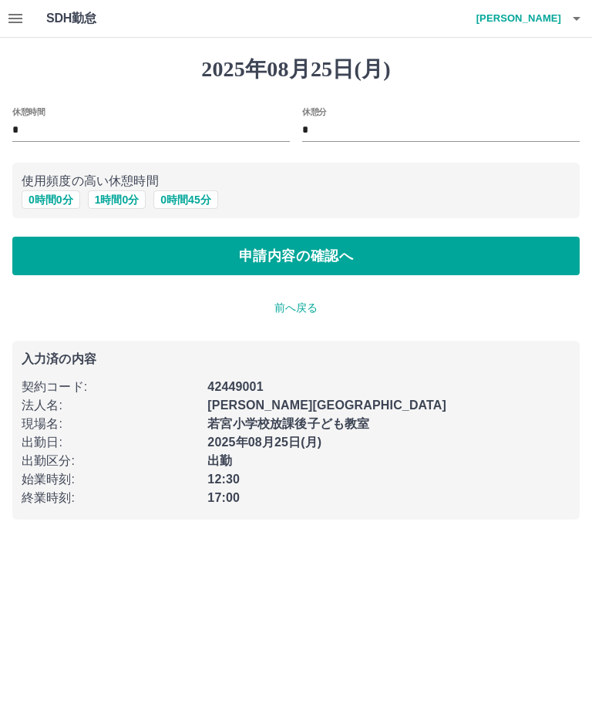
click at [297, 315] on p "前へ戻る" at bounding box center [295, 308] width 567 height 16
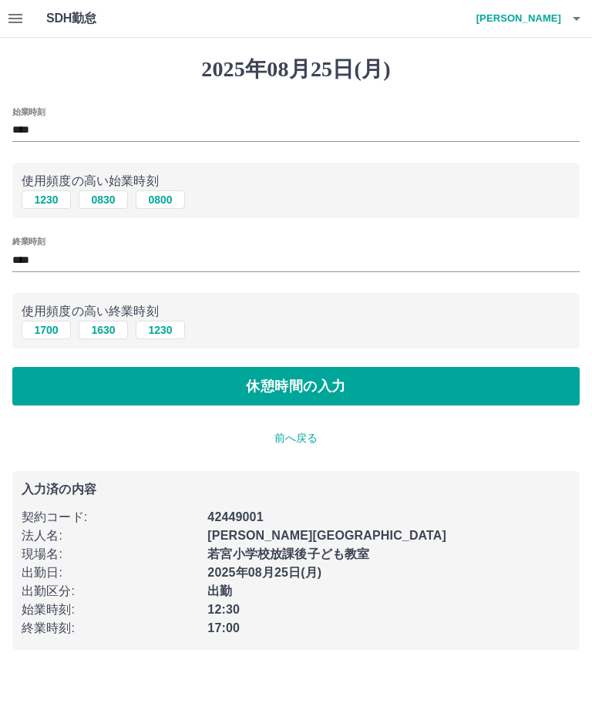
click at [409, 389] on button "休憩時間の入力" at bounding box center [295, 386] width 567 height 39
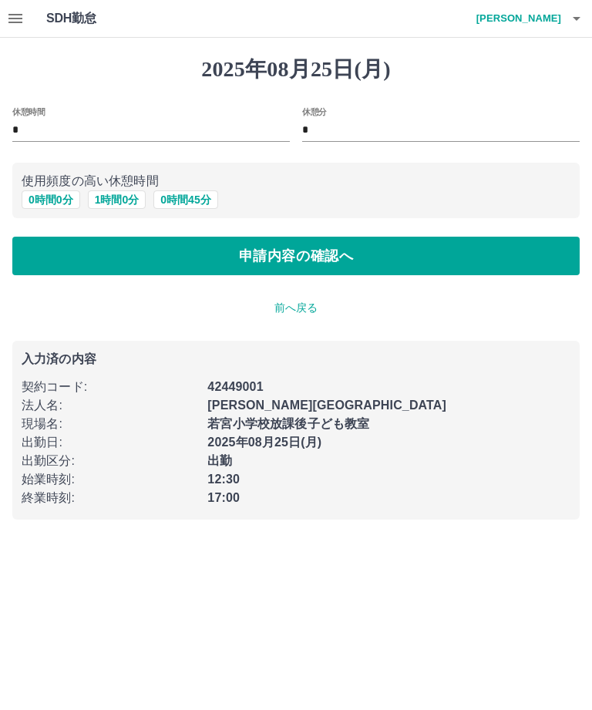
click at [400, 264] on button "申請内容の確認へ" at bounding box center [295, 256] width 567 height 39
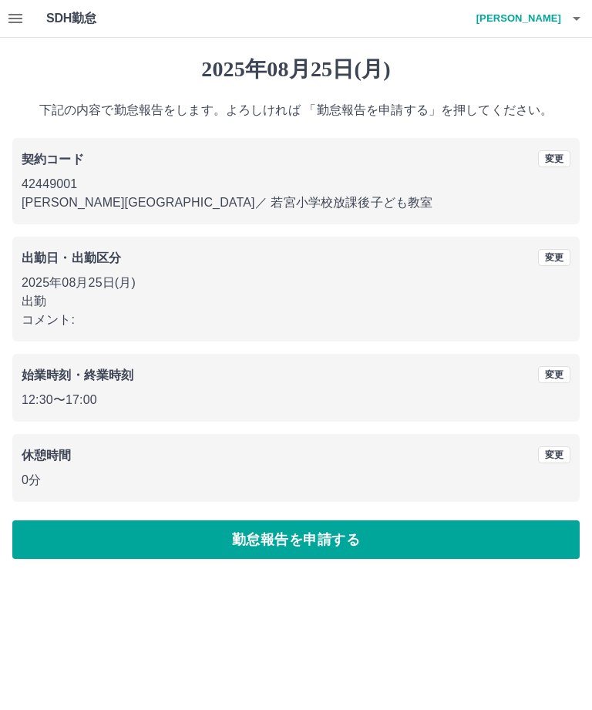
click at [372, 553] on button "勤怠報告を申請する" at bounding box center [295, 539] width 567 height 39
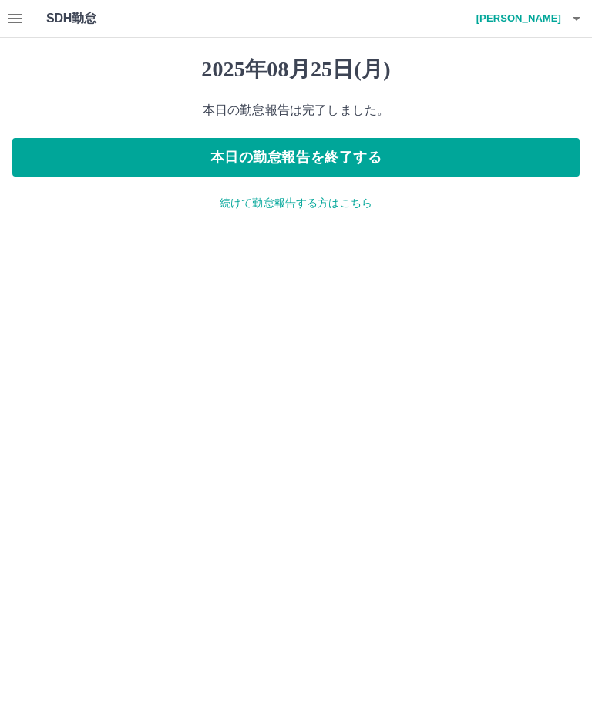
click at [349, 201] on p "続けて勤怠報告する方はこちら" at bounding box center [295, 203] width 567 height 16
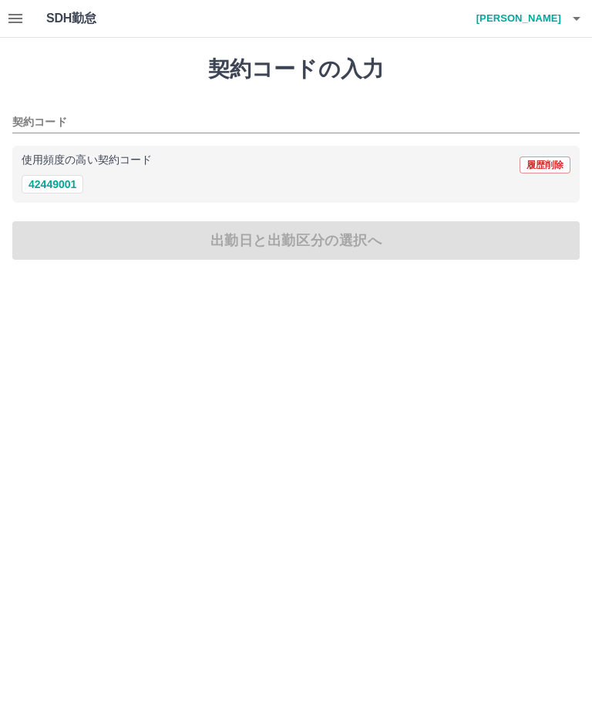
click at [53, 132] on input "契約コード" at bounding box center [284, 122] width 544 height 19
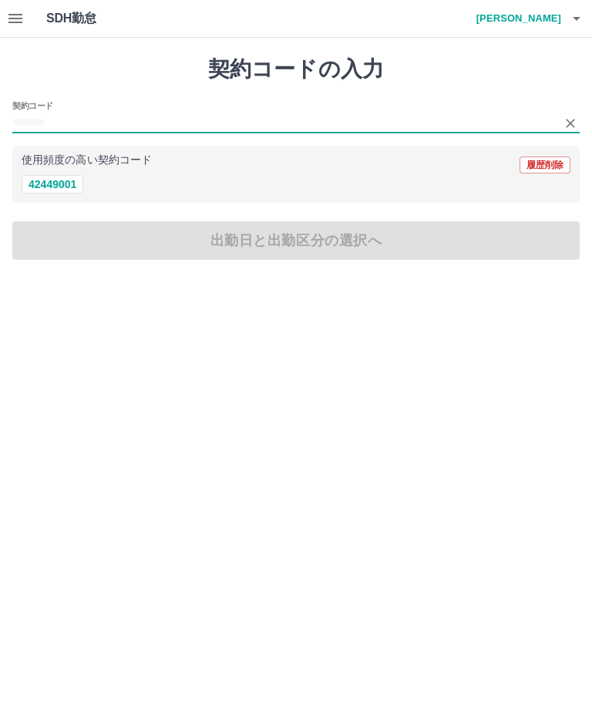
click at [60, 139] on div "契約コード 使用頻度の高い契約コード 履歴削除 42449001" at bounding box center [295, 152] width 567 height 103
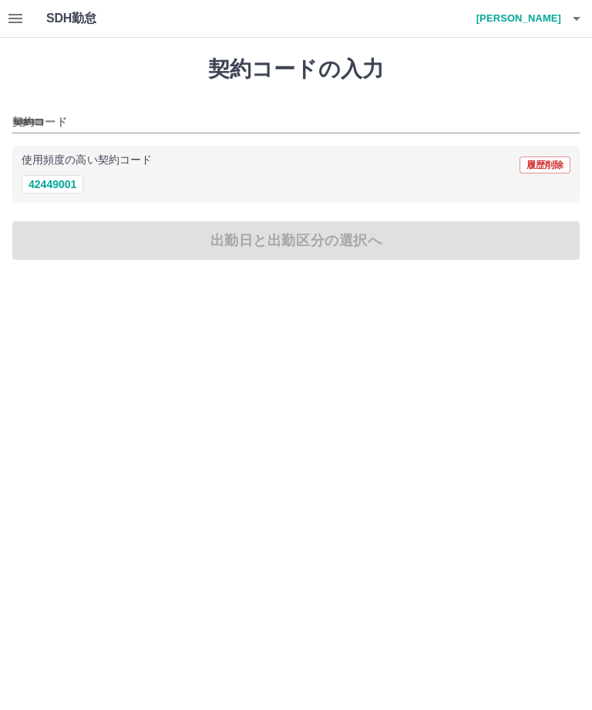
click at [75, 156] on p "使用頻度の高い契約コード" at bounding box center [87, 160] width 130 height 11
click at [74, 156] on p "使用頻度の高い契約コード" at bounding box center [87, 160] width 130 height 11
click at [115, 175] on div "42449001" at bounding box center [296, 184] width 549 height 19
click at [60, 129] on input "契約コード" at bounding box center [284, 122] width 544 height 19
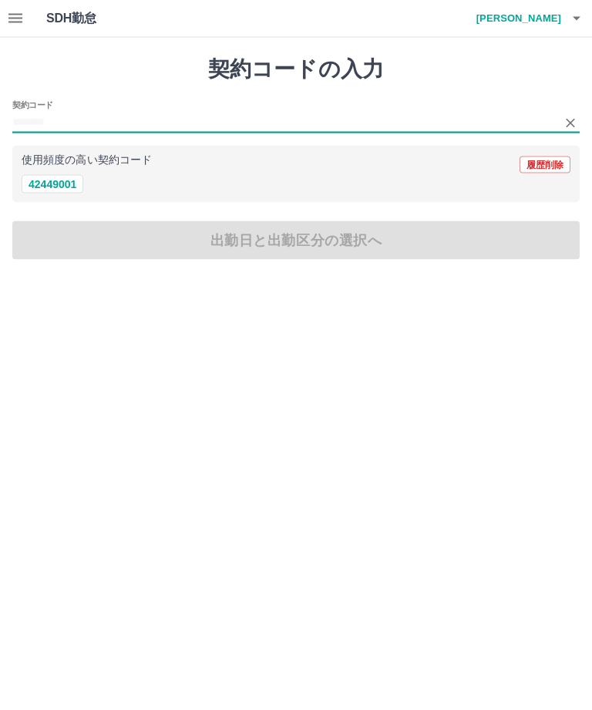
click at [120, 160] on p "使用頻度の高い契約コード" at bounding box center [87, 160] width 130 height 11
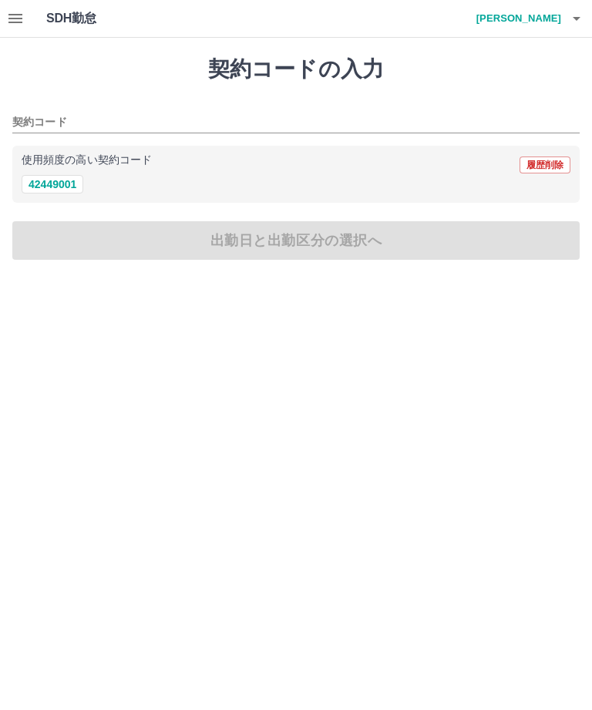
click at [33, 128] on input "契約コード" at bounding box center [284, 122] width 544 height 19
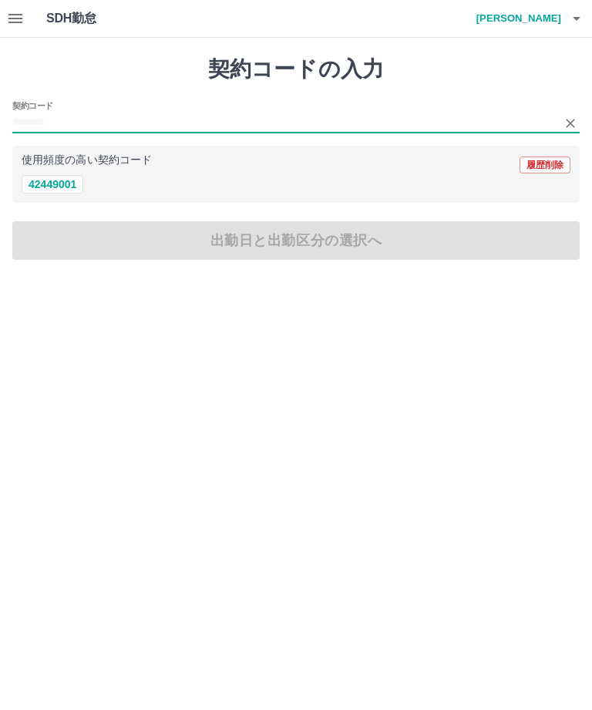
click at [67, 162] on p "使用頻度の高い契約コード" at bounding box center [87, 160] width 130 height 11
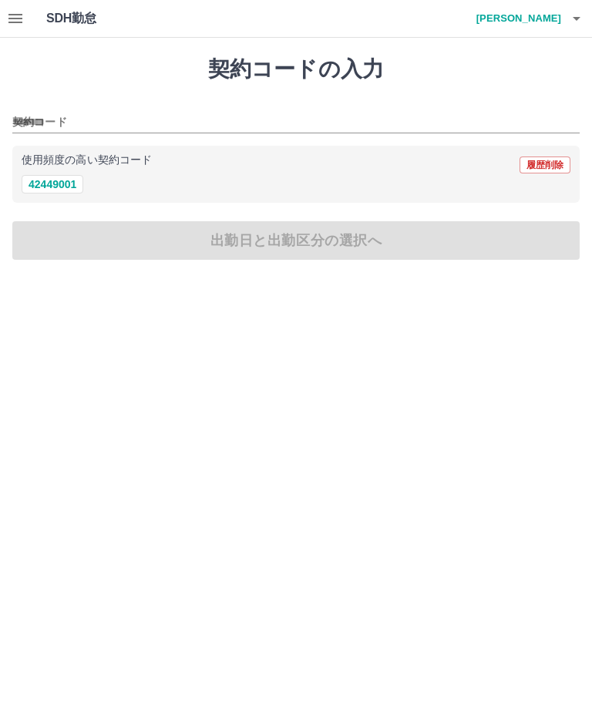
click at [66, 183] on button "42449001" at bounding box center [53, 184] width 62 height 18
type input "********"
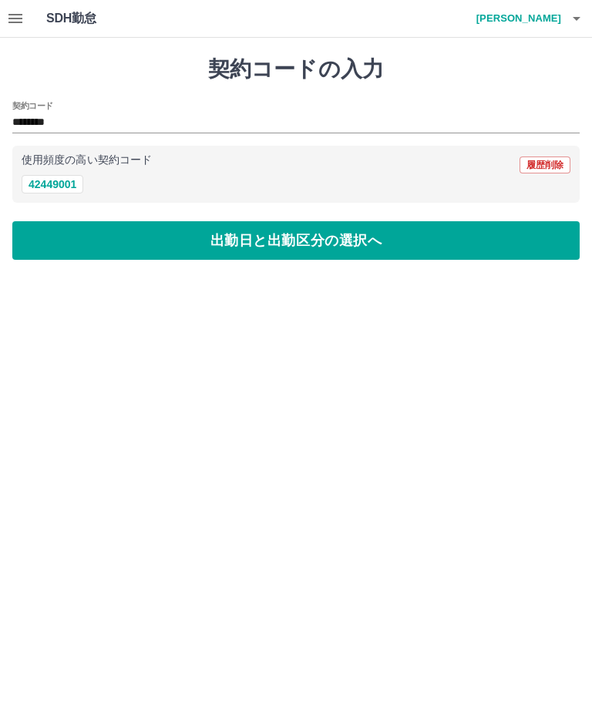
click at [299, 248] on button "出勤日と出勤区分の選択へ" at bounding box center [295, 240] width 567 height 39
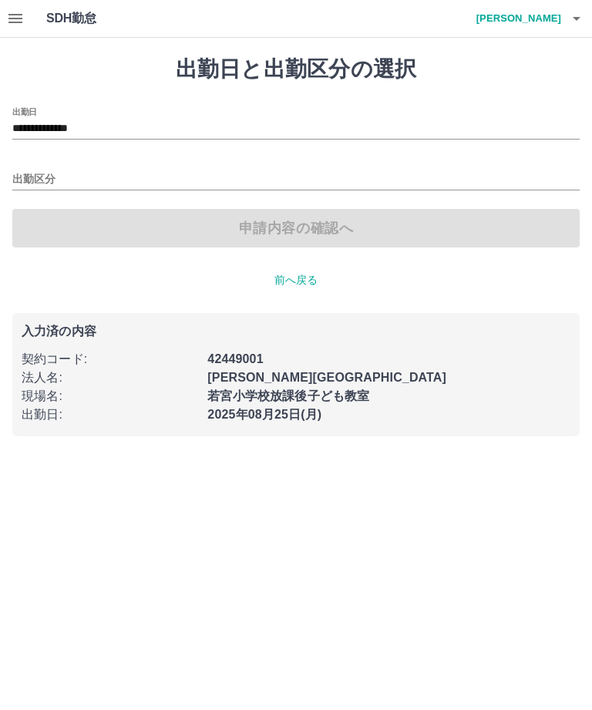
click at [95, 129] on input "**********" at bounding box center [295, 128] width 567 height 19
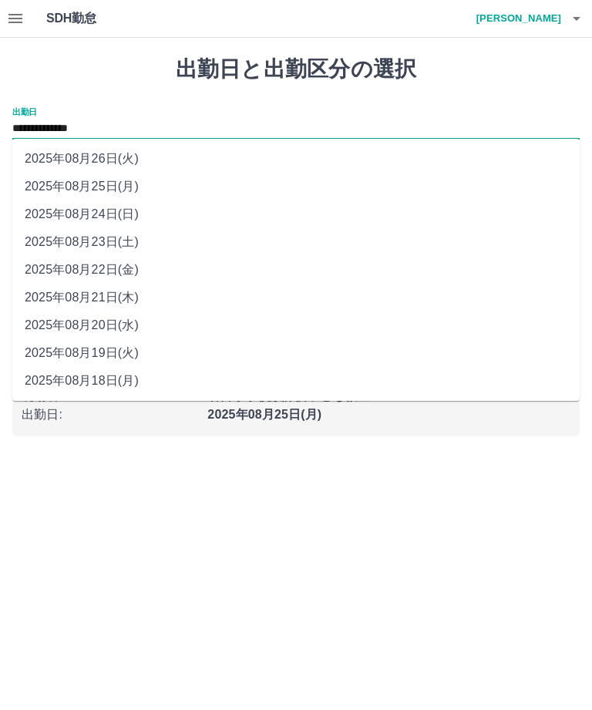
click at [121, 168] on li "2025年08月26日(火)" at bounding box center [295, 159] width 567 height 28
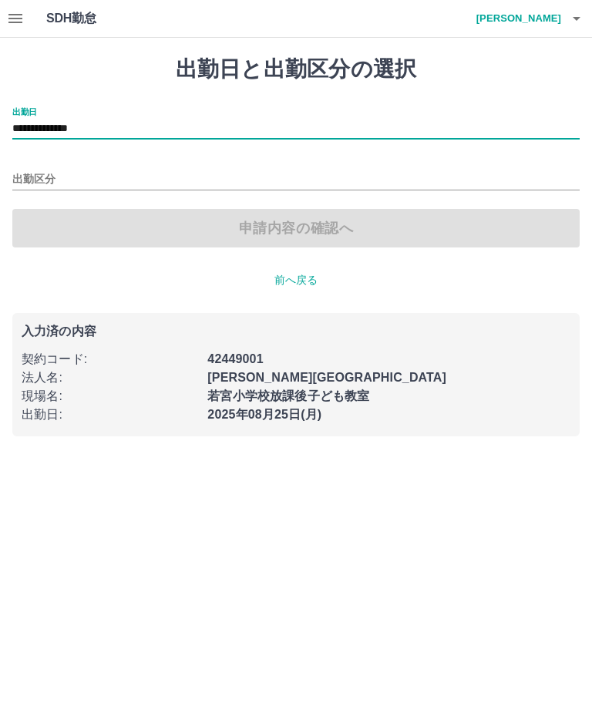
type input "**********"
click at [52, 187] on input "出勤区分" at bounding box center [295, 179] width 567 height 19
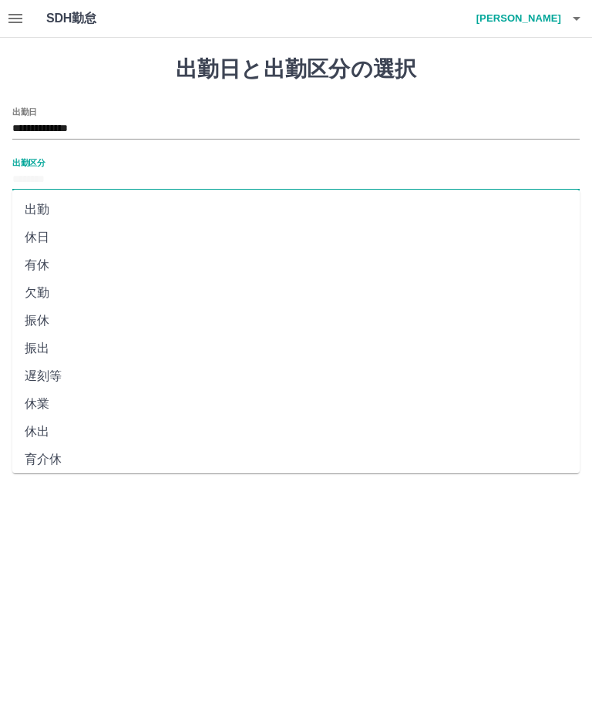
click at [57, 241] on li "休日" at bounding box center [295, 238] width 567 height 28
type input "**"
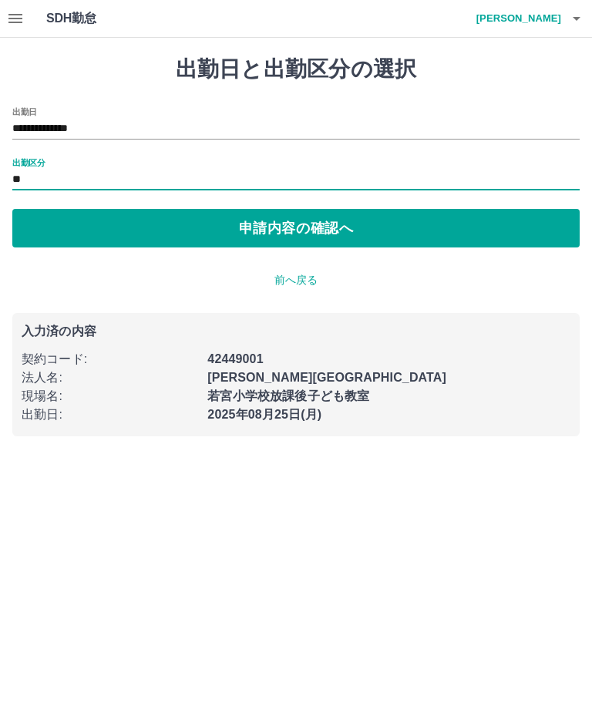
click at [382, 233] on button "申請内容の確認へ" at bounding box center [295, 228] width 567 height 39
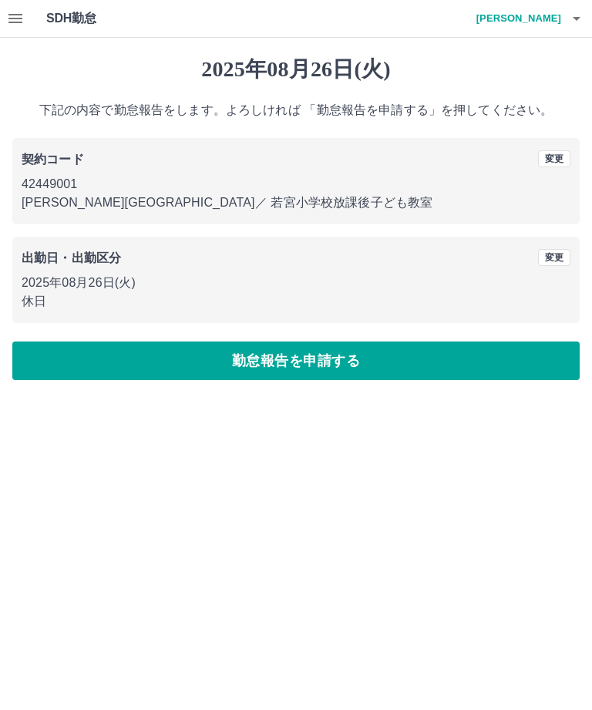
click at [367, 367] on button "勤怠報告を申請する" at bounding box center [295, 360] width 567 height 39
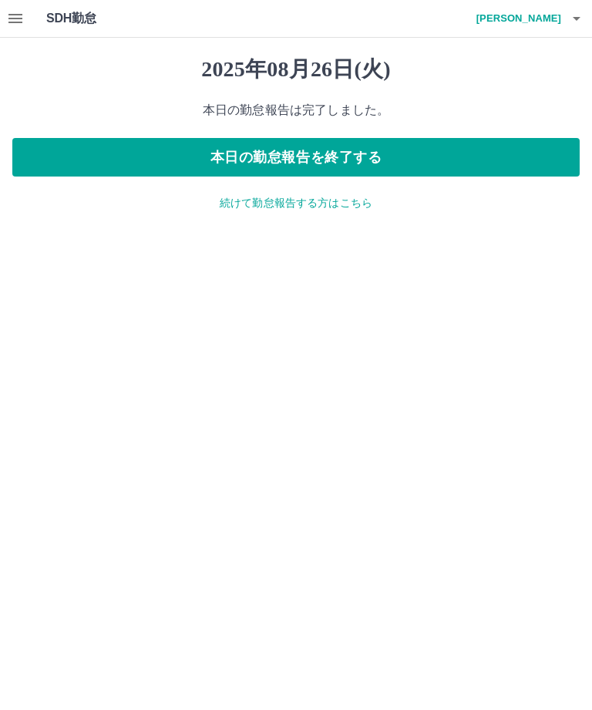
click at [518, 163] on button "本日の勤怠報告を終了する" at bounding box center [295, 157] width 567 height 39
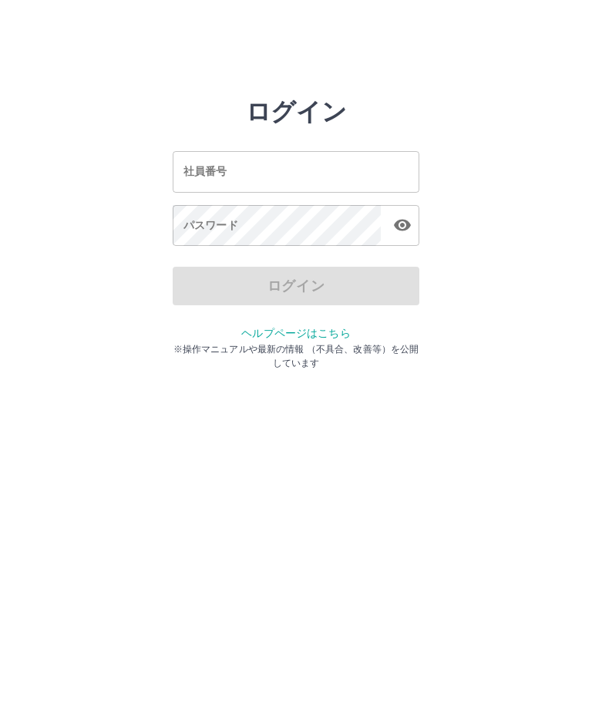
click at [591, 344] on html "ログイン 社員番号 社員番号 パスワード パスワード ログイン ヘルプページはこちら ※操作マニュアルや最新の情報 （不具合、改善等）を公開しています" at bounding box center [296, 172] width 592 height 344
